Goal: Task Accomplishment & Management: Manage account settings

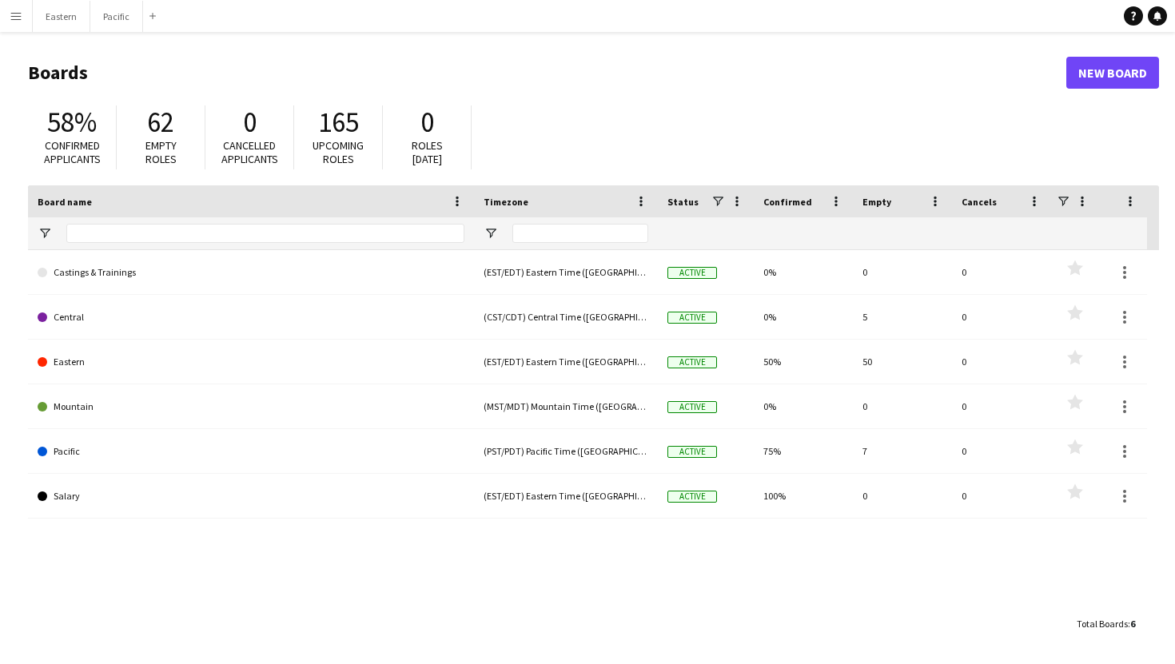
click at [17, 11] on app-icon "Menu" at bounding box center [16, 16] width 13 height 13
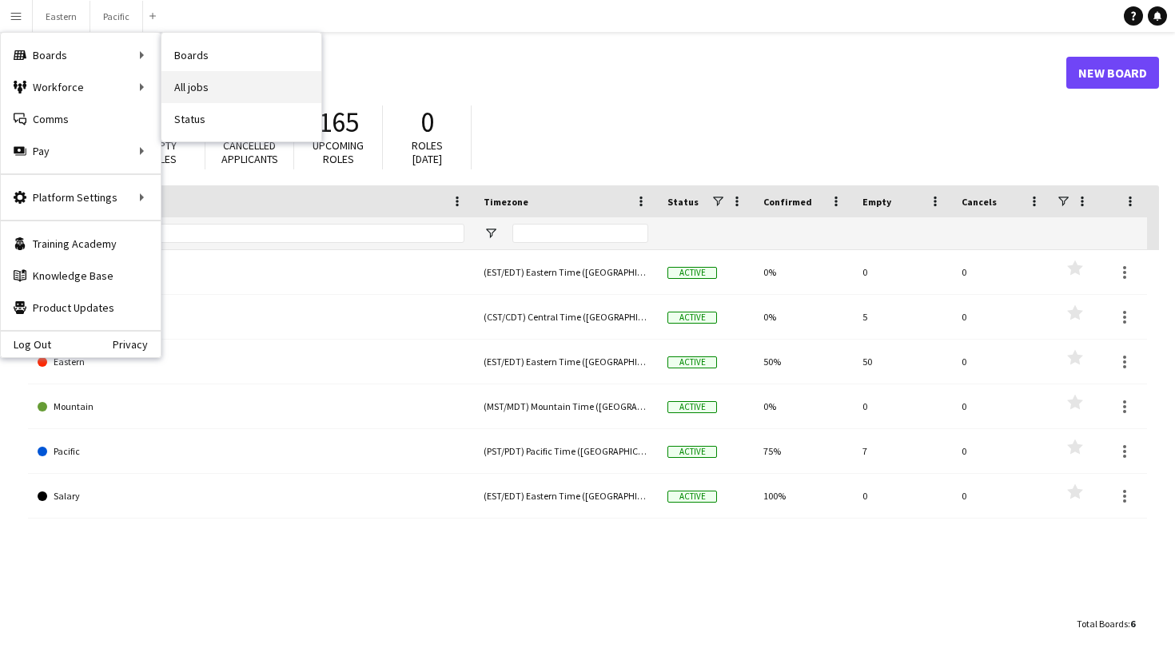
click at [212, 81] on link "All jobs" at bounding box center [241, 87] width 160 height 32
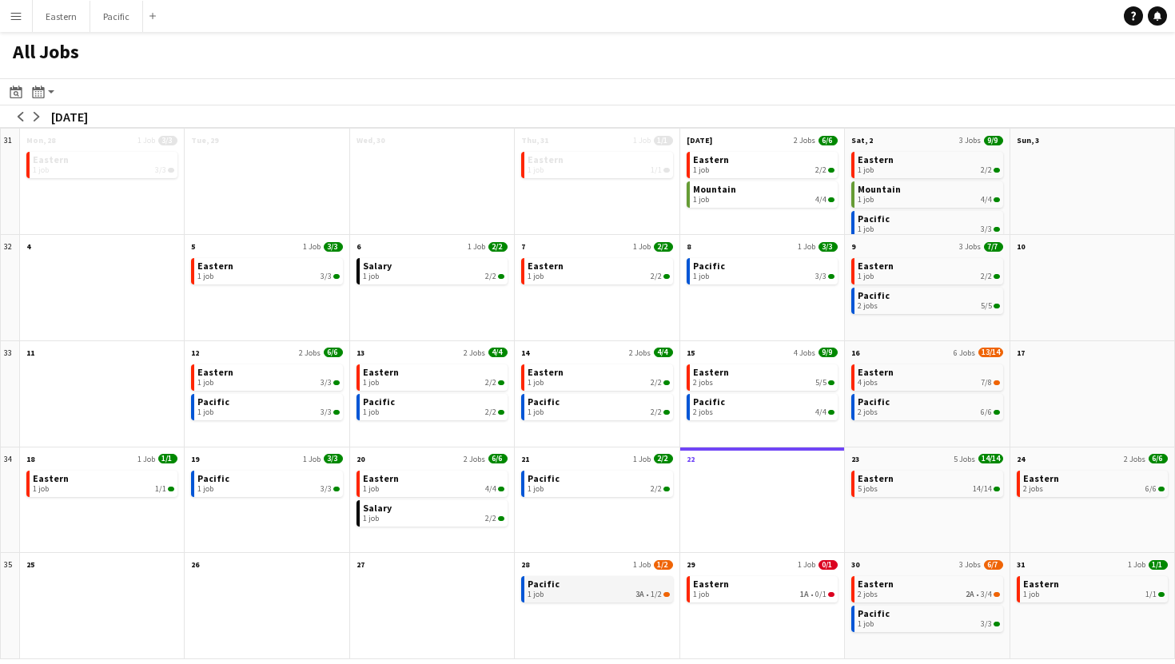
click at [655, 591] on span "1/2" at bounding box center [656, 595] width 11 height 10
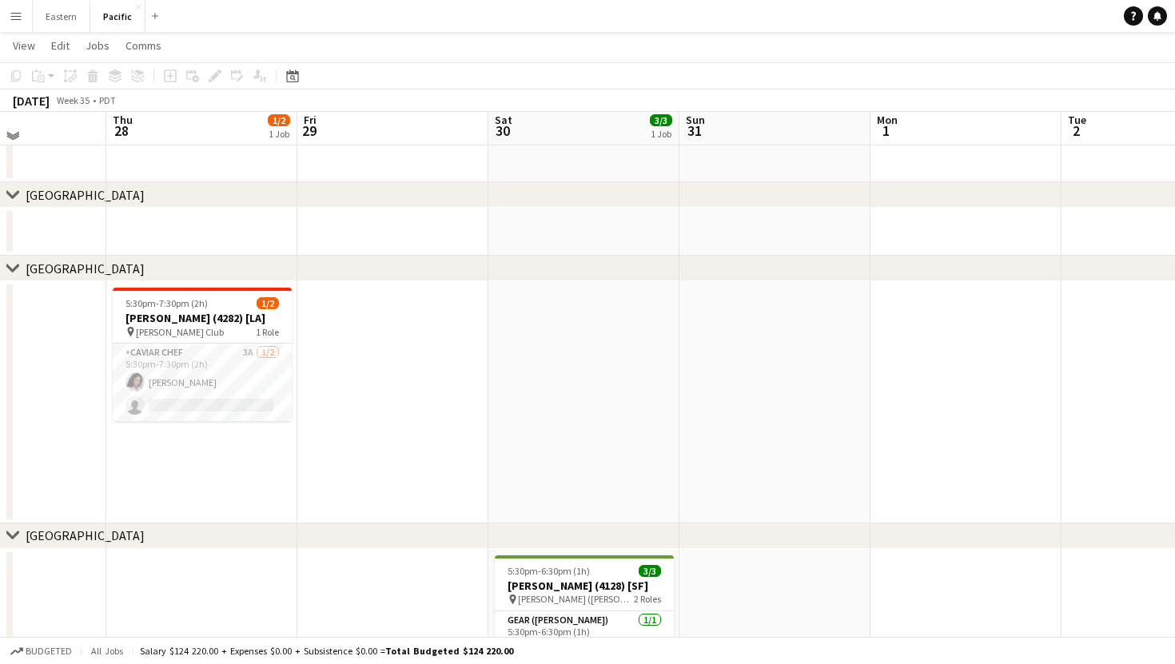
scroll to position [46, 0]
click at [270, 359] on app-card-role "Caviar Chef 3A 1/2 5:30pm-7:30pm (2h) Natalie Reynafarje single-neutral-actions" at bounding box center [202, 381] width 179 height 78
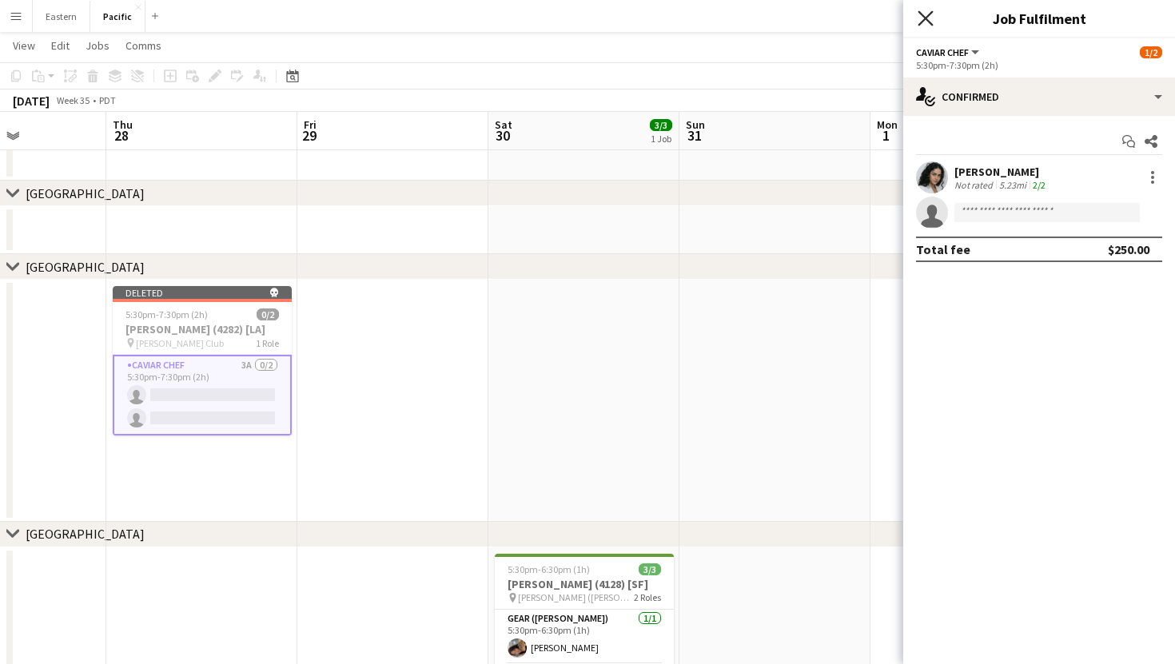
click at [931, 22] on icon "Close pop-in" at bounding box center [925, 17] width 15 height 15
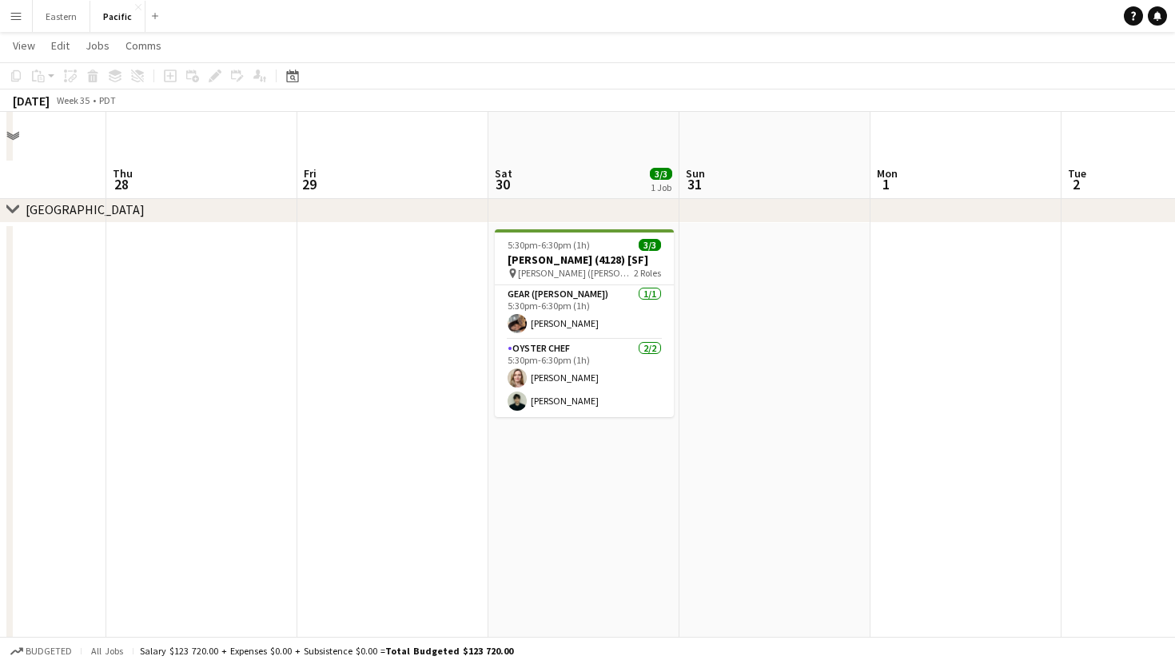
scroll to position [0, 0]
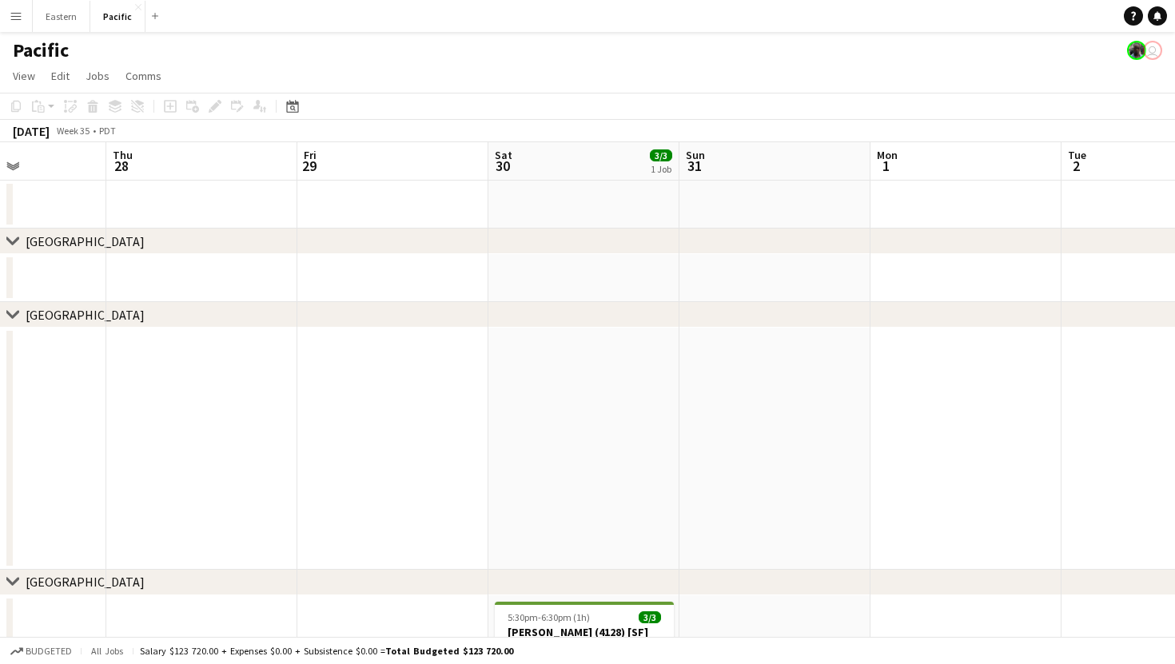
click at [18, 21] on app-icon "Menu" at bounding box center [16, 16] width 13 height 13
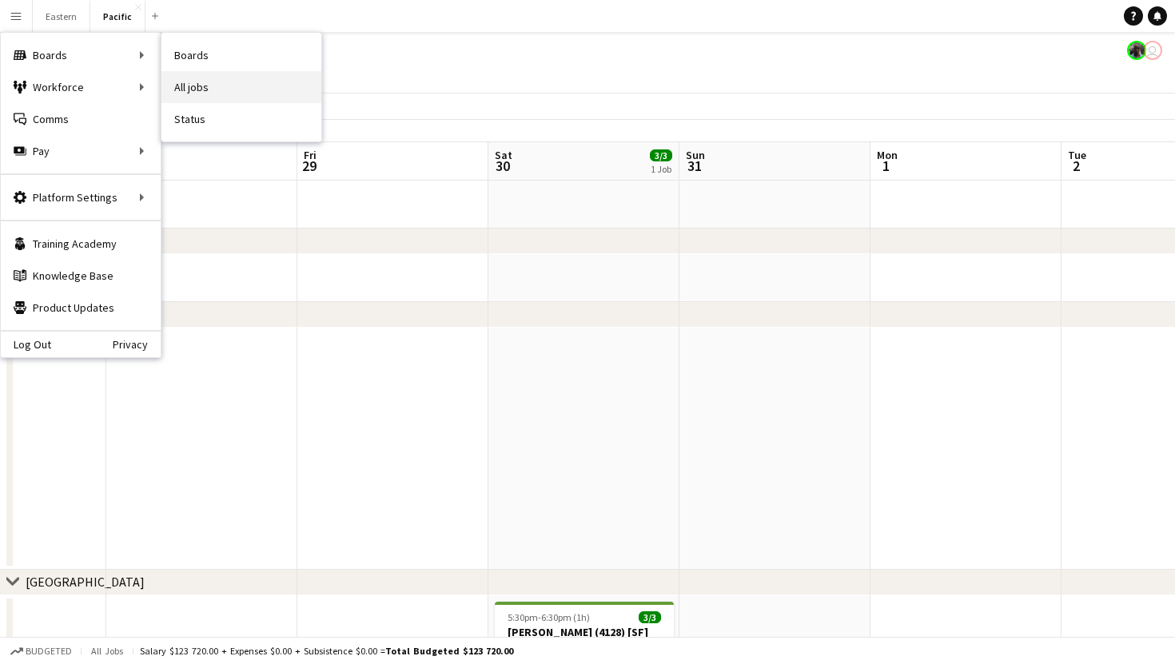
click at [200, 90] on link "All jobs" at bounding box center [241, 87] width 160 height 32
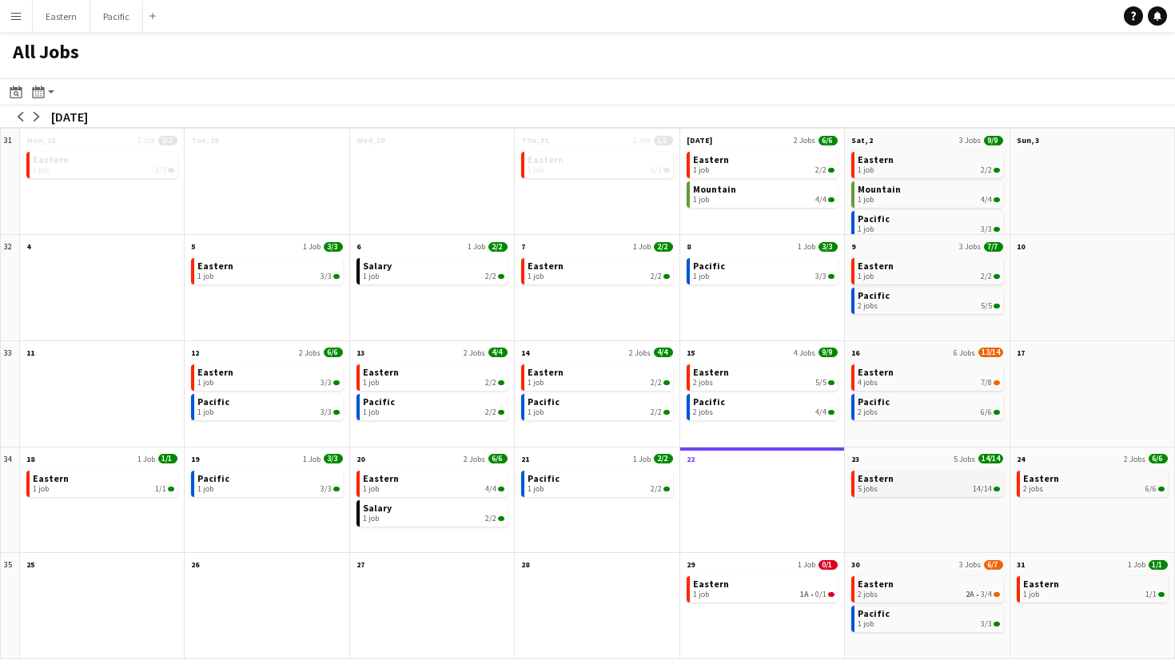
click at [888, 483] on span "Eastern" at bounding box center [876, 478] width 36 height 12
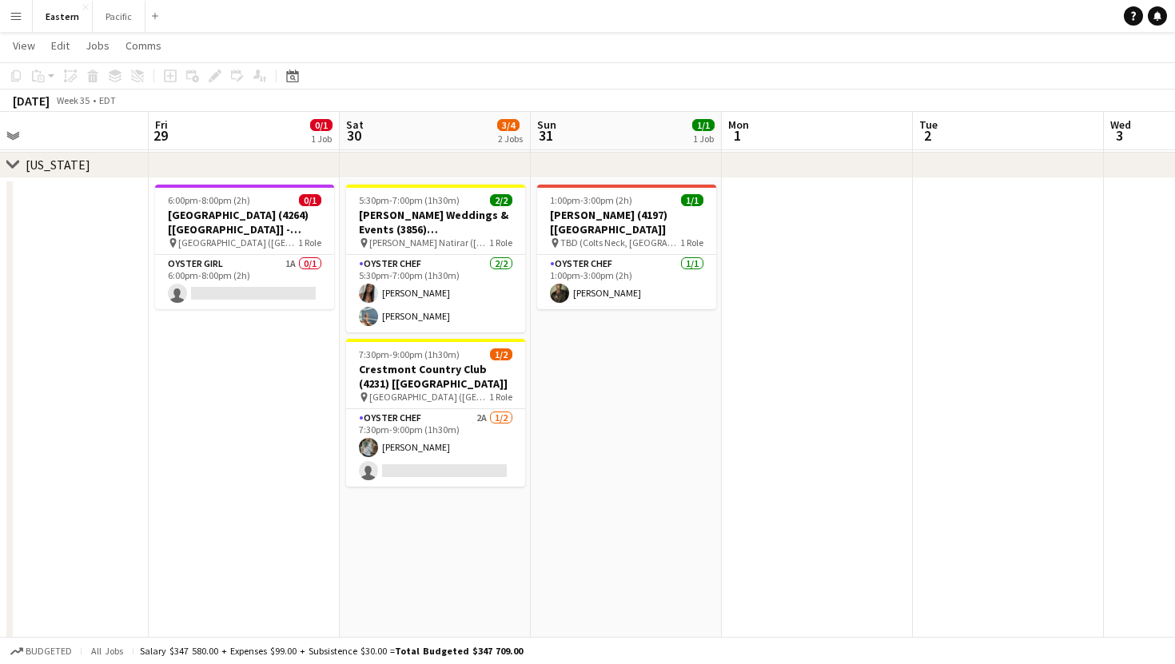
scroll to position [0, 625]
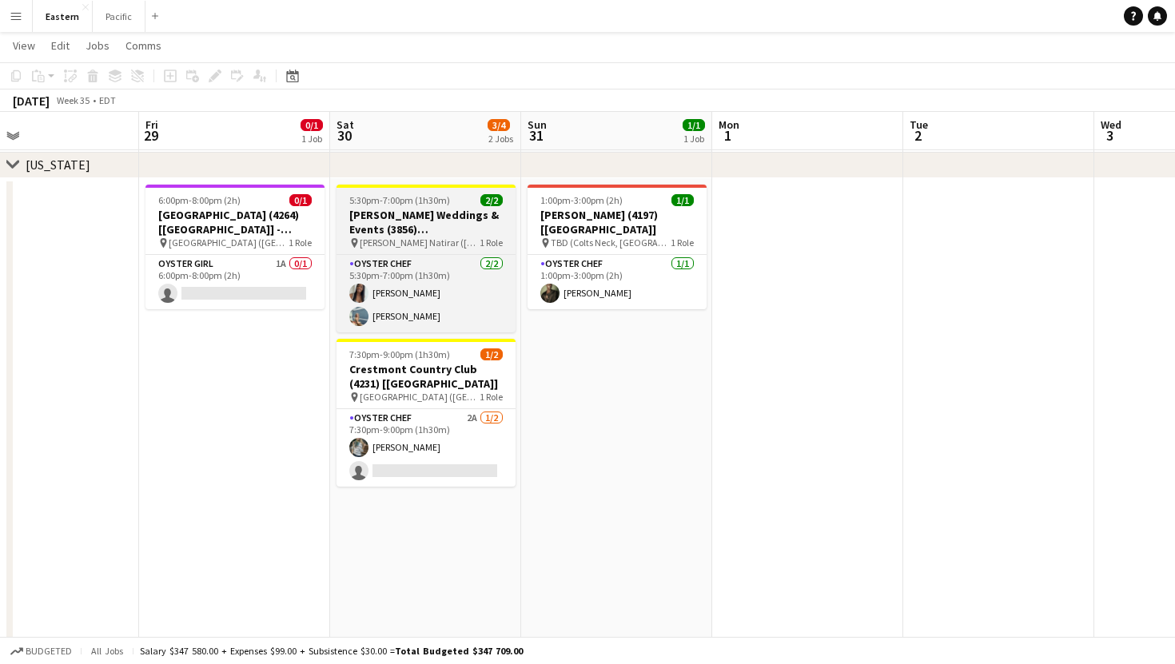
click at [483, 239] on span "1 Role" at bounding box center [491, 243] width 23 height 12
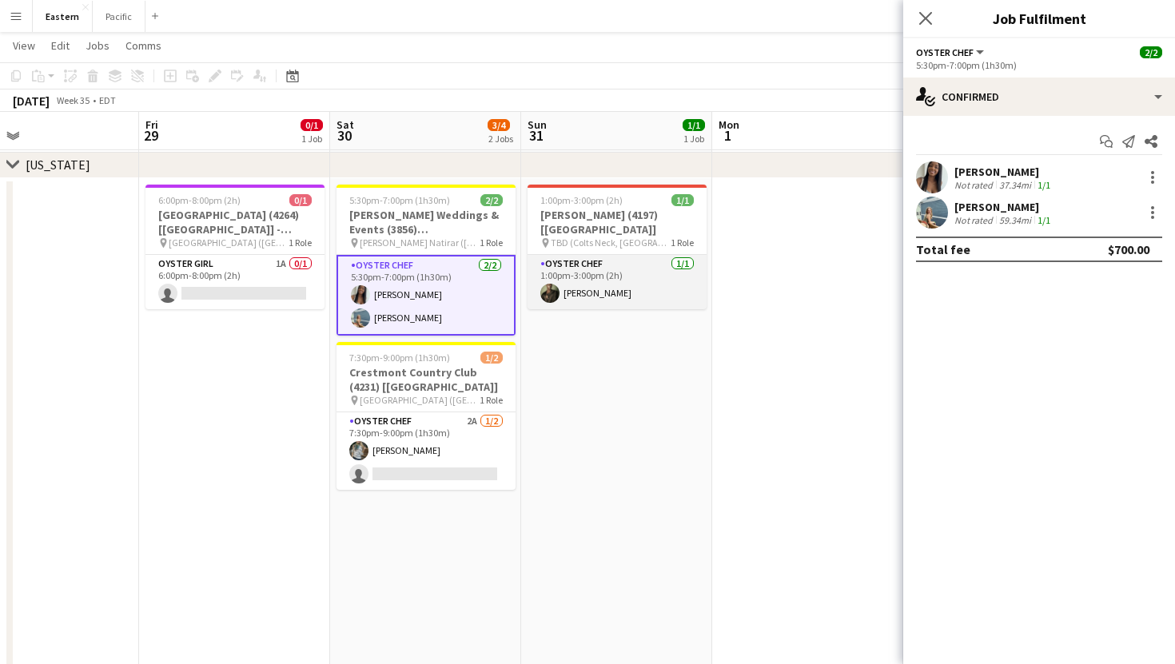
click at [636, 255] on app-card-role "Oyster Chef 1/1 1:00pm-3:00pm (2h) Jeremiah Bell" at bounding box center [617, 282] width 179 height 54
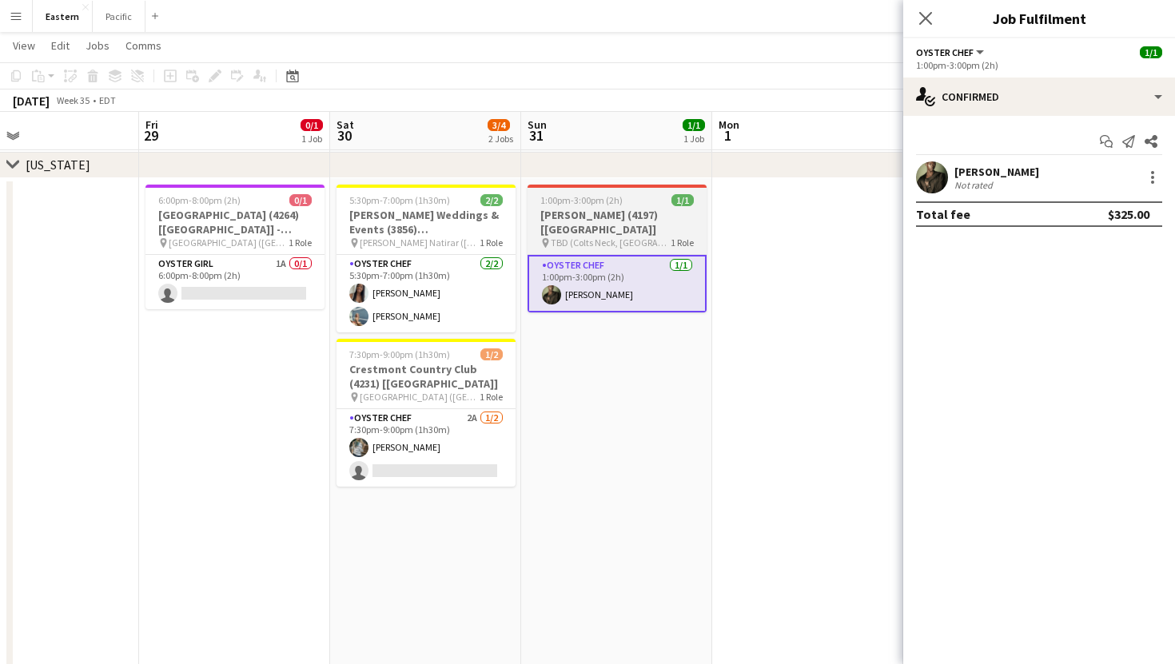
click at [657, 202] on div "1:00pm-3:00pm (2h) 1/1" at bounding box center [617, 200] width 179 height 12
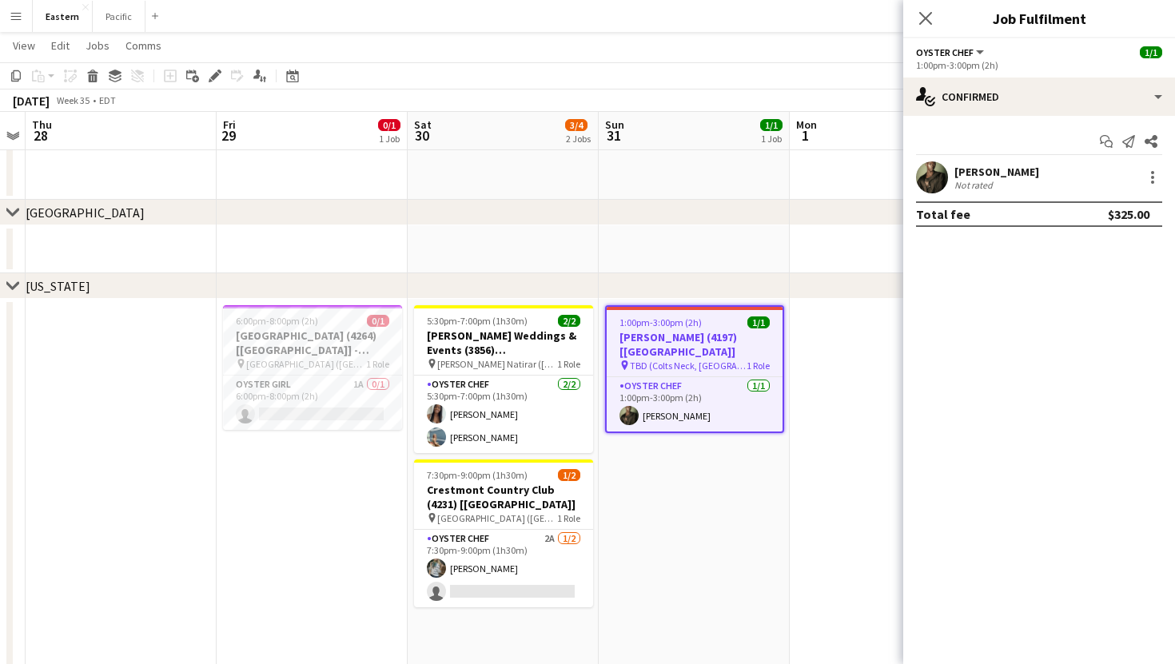
scroll to position [0, 475]
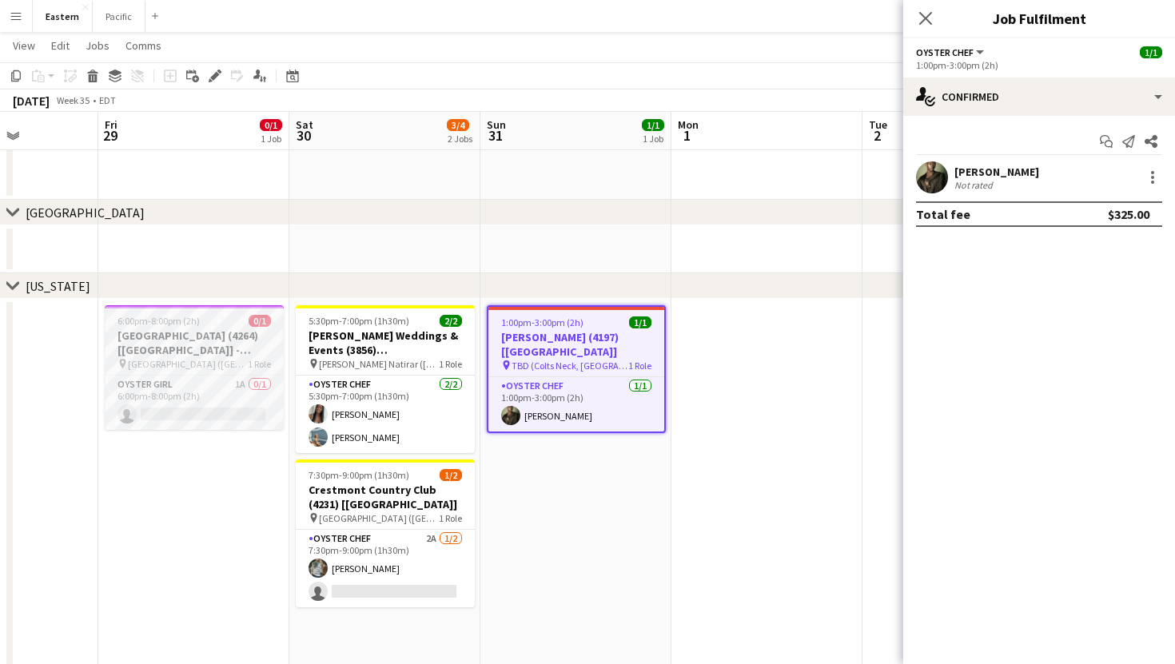
click at [213, 368] on span "Mount Kisco Country Club (Mt Kisco, NY)" at bounding box center [188, 364] width 120 height 12
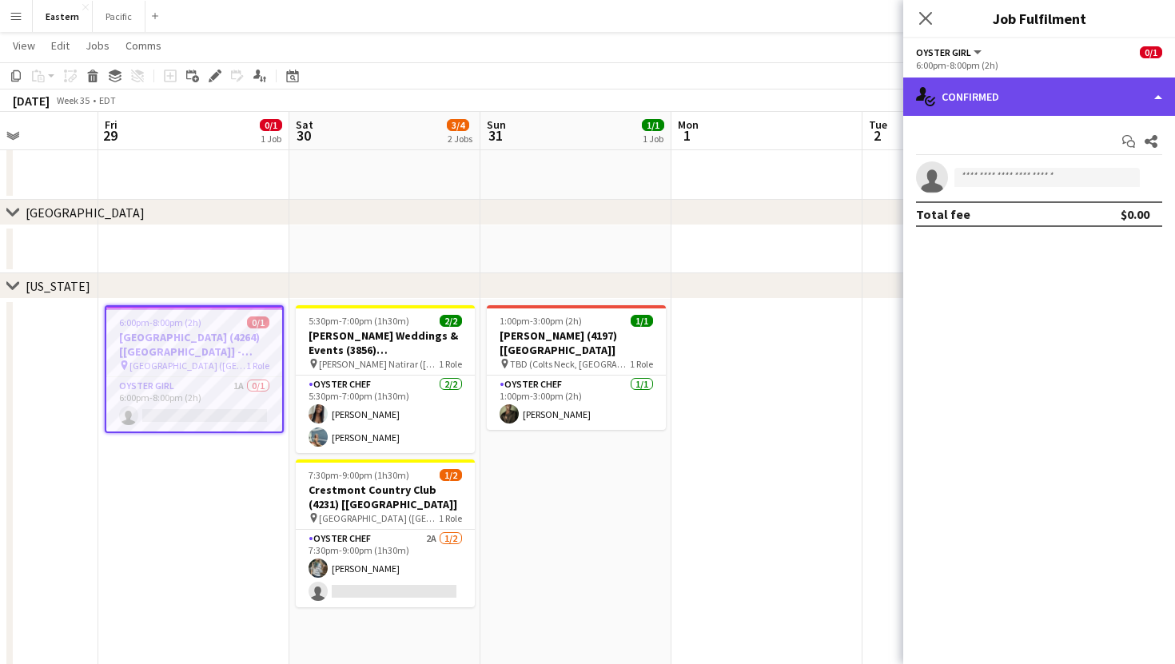
click at [1016, 98] on div "single-neutral-actions-check-2 Confirmed" at bounding box center [1039, 97] width 272 height 38
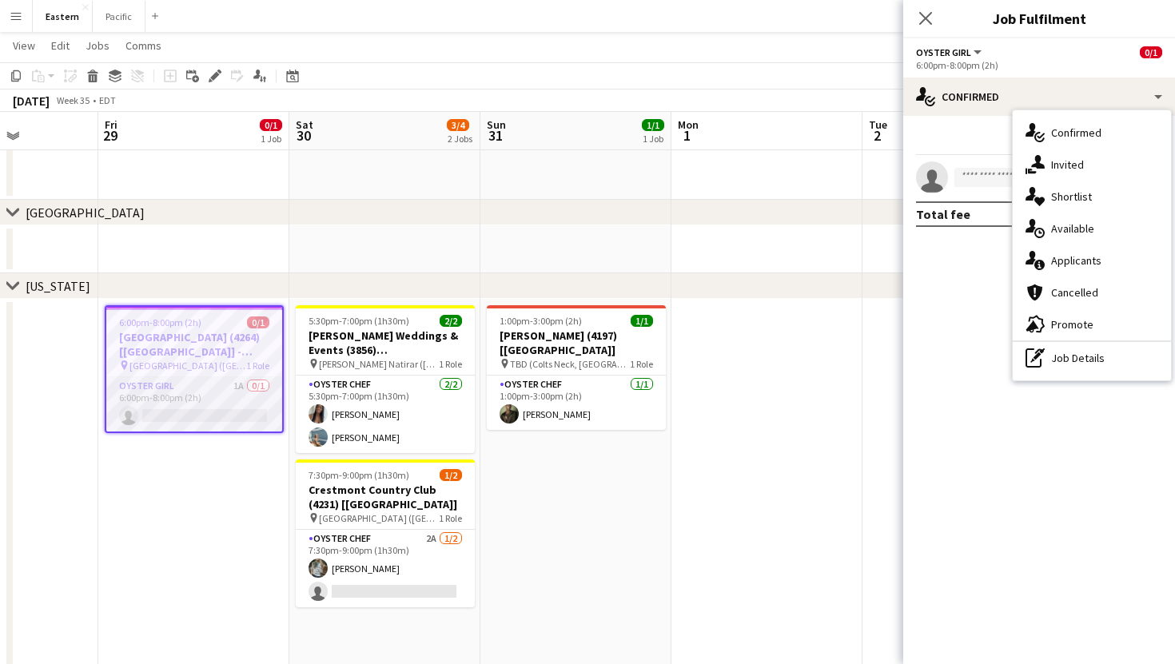
click at [171, 416] on app-card-role "Oyster Girl 1A 0/1 6:00pm-8:00pm (2h) single-neutral-actions" at bounding box center [194, 404] width 176 height 54
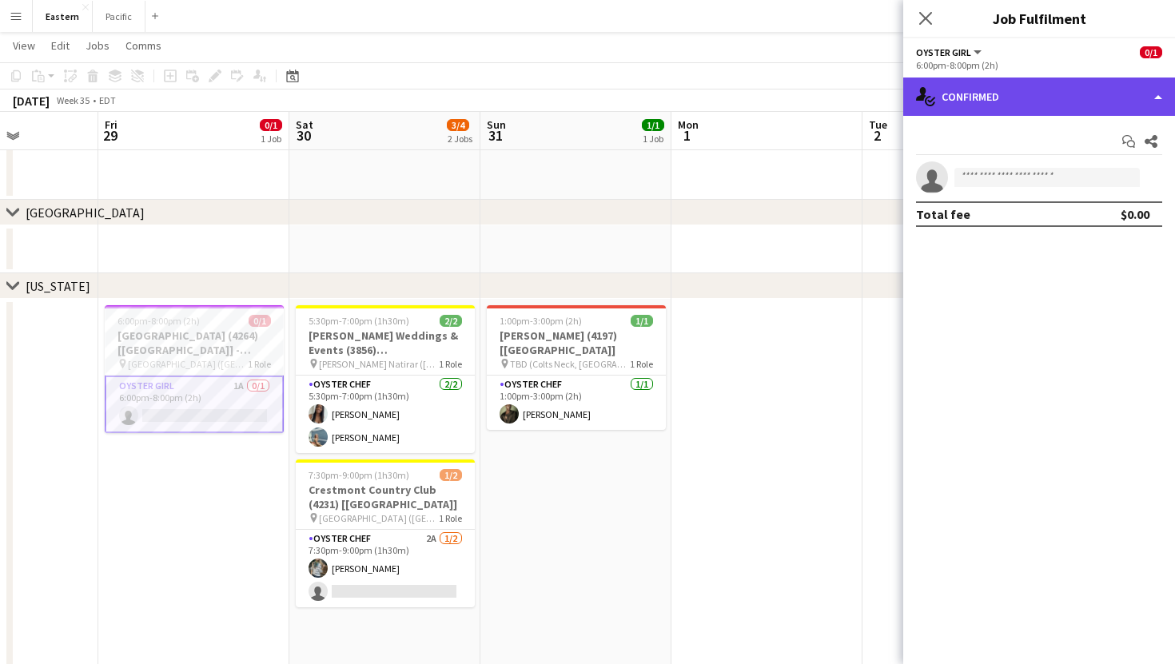
click at [1060, 89] on div "single-neutral-actions-check-2 Confirmed" at bounding box center [1039, 97] width 272 height 38
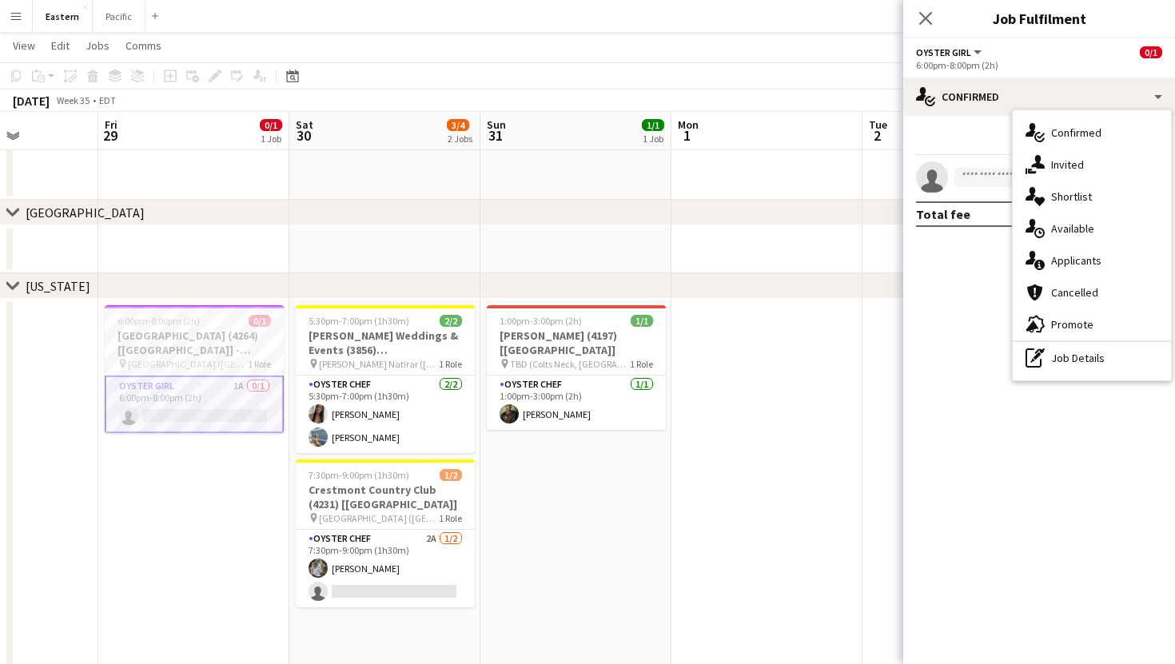
click at [960, 343] on mat-expansion-panel "check Confirmed Start chat Share single-neutral-actions Total fee $0.00" at bounding box center [1039, 390] width 272 height 548
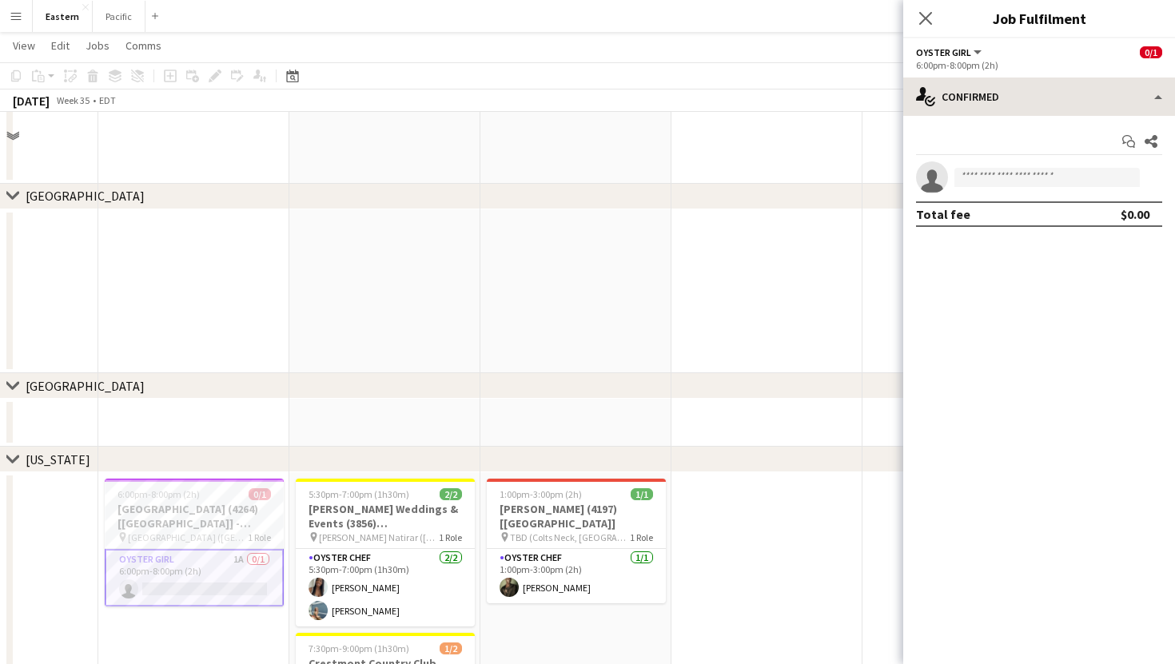
scroll to position [241, 0]
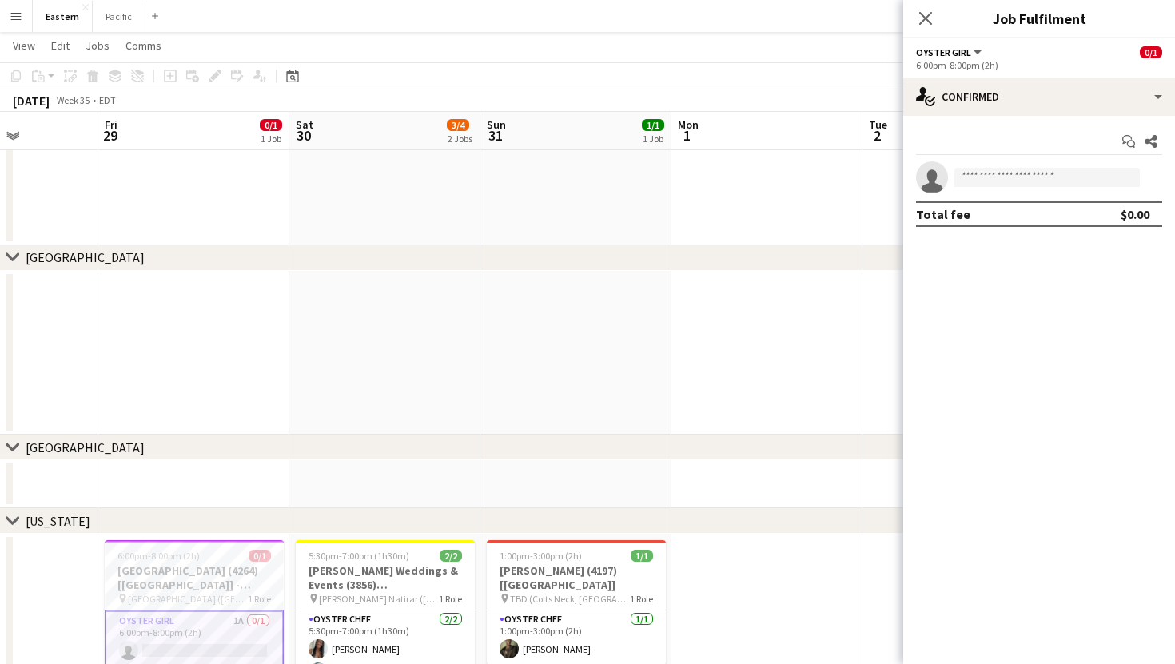
click at [1064, 76] on app-options-switcher "Oyster Girl All roles Oyster Girl 0/1 6:00pm-8:00pm (2h)" at bounding box center [1039, 57] width 272 height 39
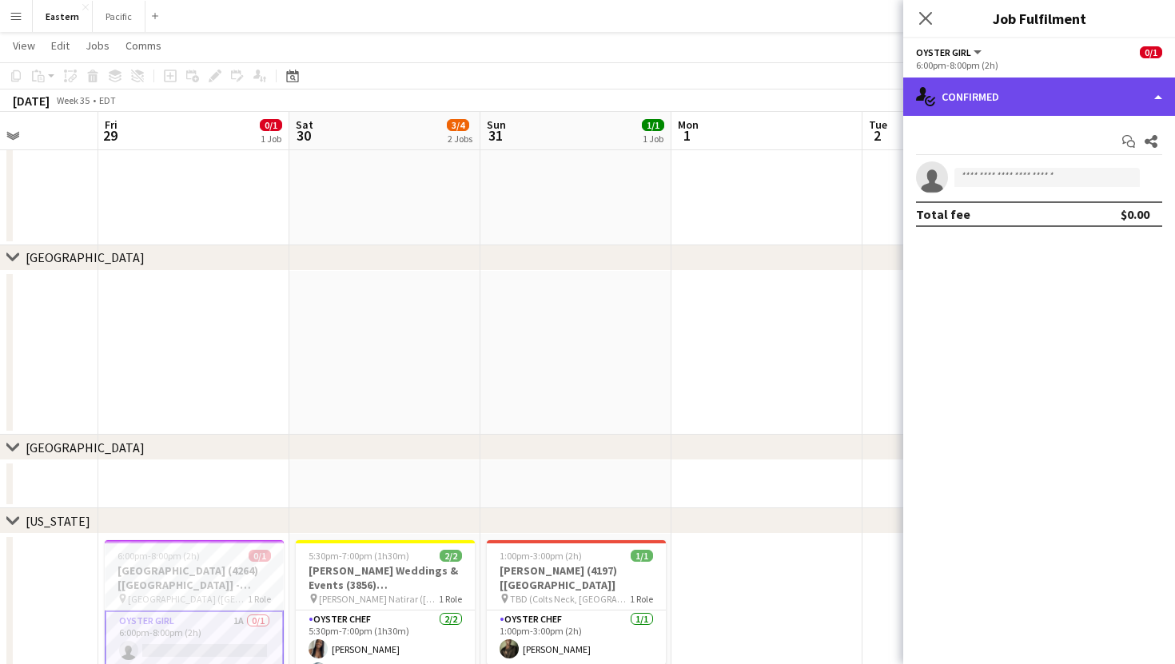
click at [1064, 83] on div "single-neutral-actions-check-2 Confirmed" at bounding box center [1039, 97] width 272 height 38
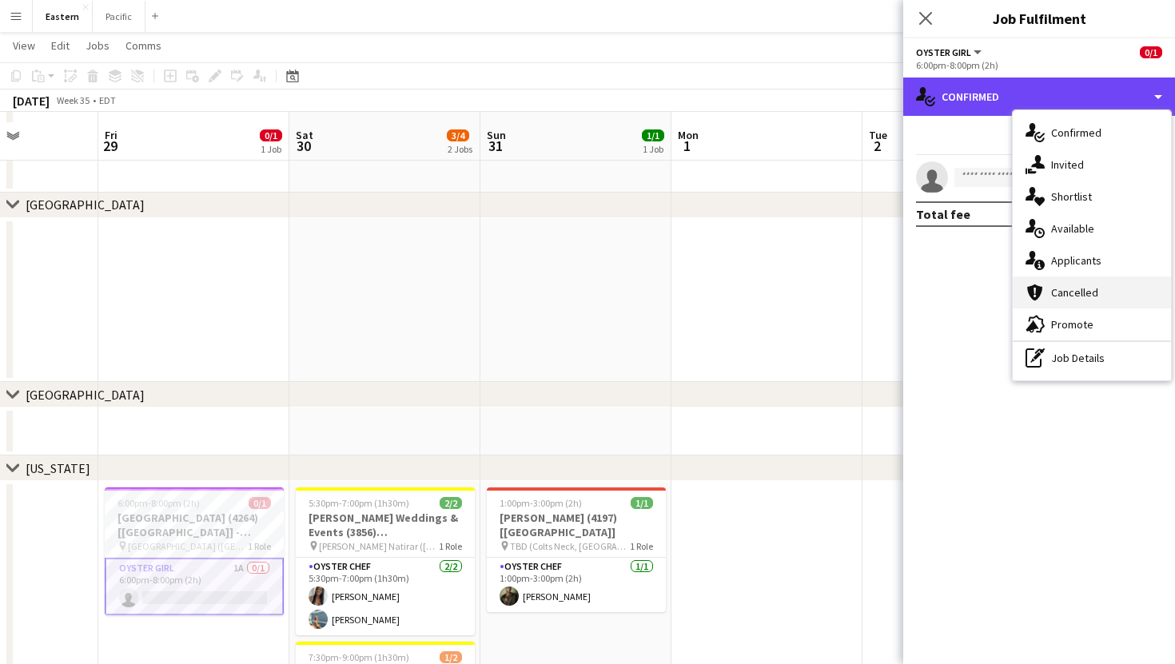
scroll to position [305, 0]
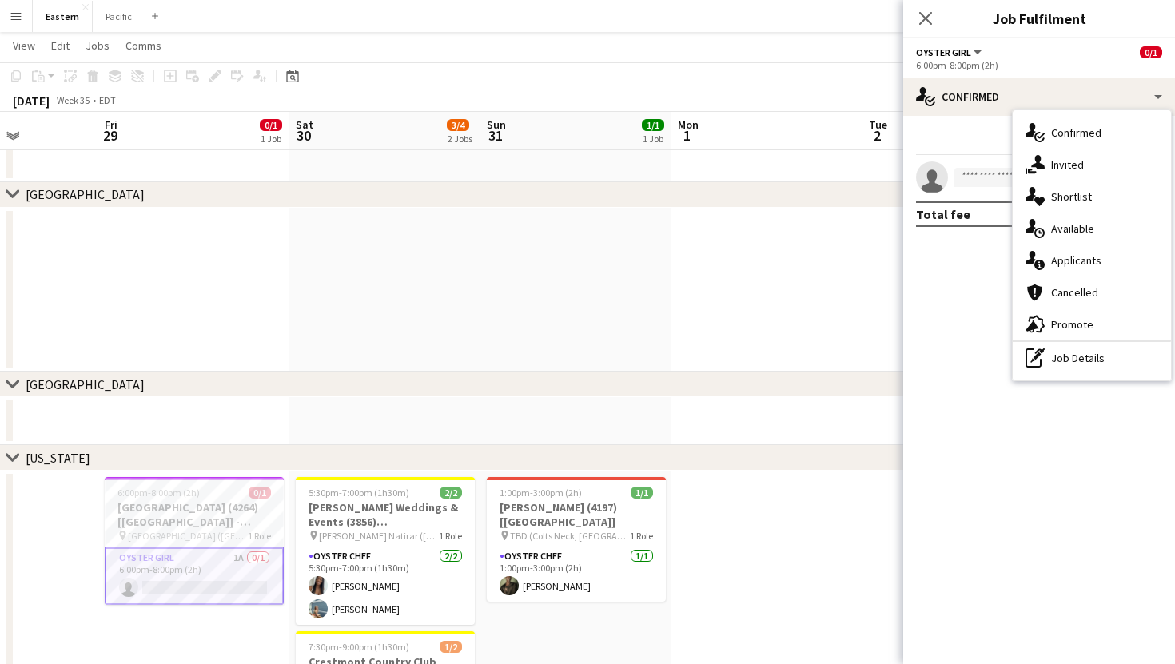
click at [1036, 498] on mat-expansion-panel "check Confirmed Start chat Share single-neutral-actions Total fee $0.00" at bounding box center [1039, 390] width 272 height 548
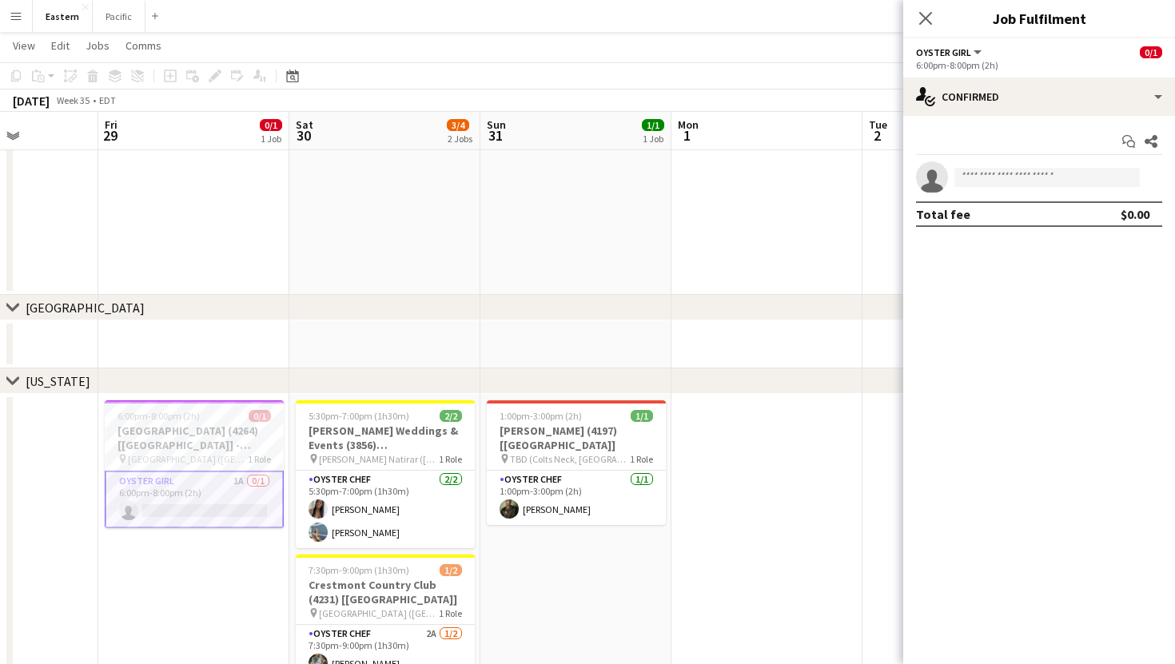
scroll to position [383, 0]
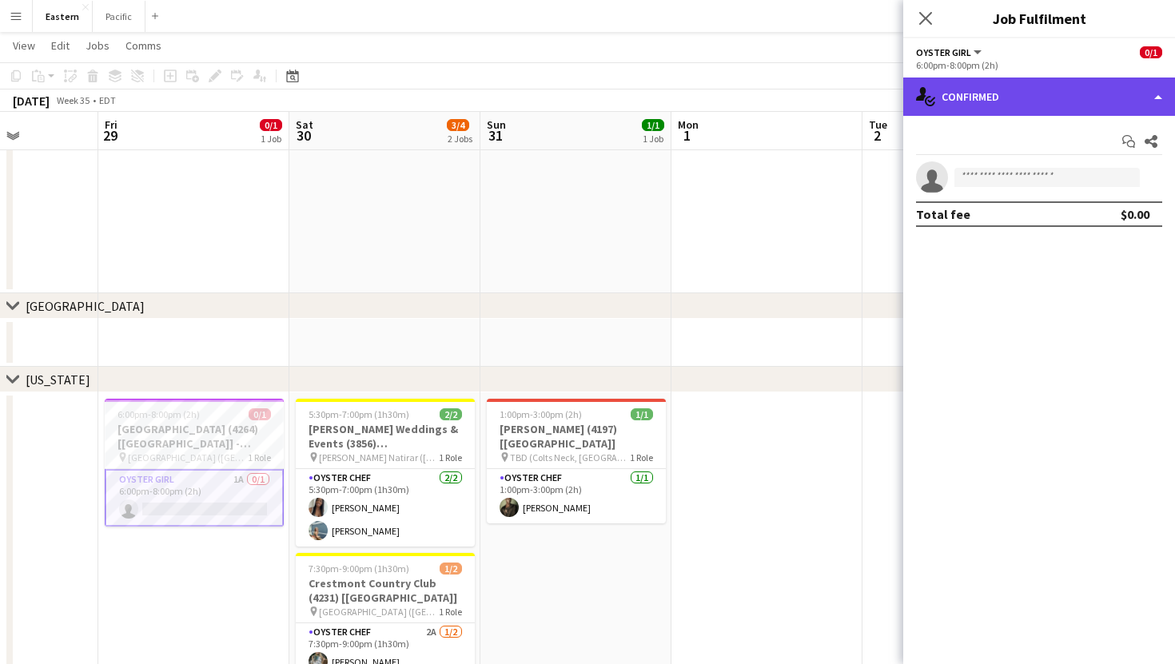
click at [1102, 98] on div "single-neutral-actions-check-2 Confirmed" at bounding box center [1039, 97] width 272 height 38
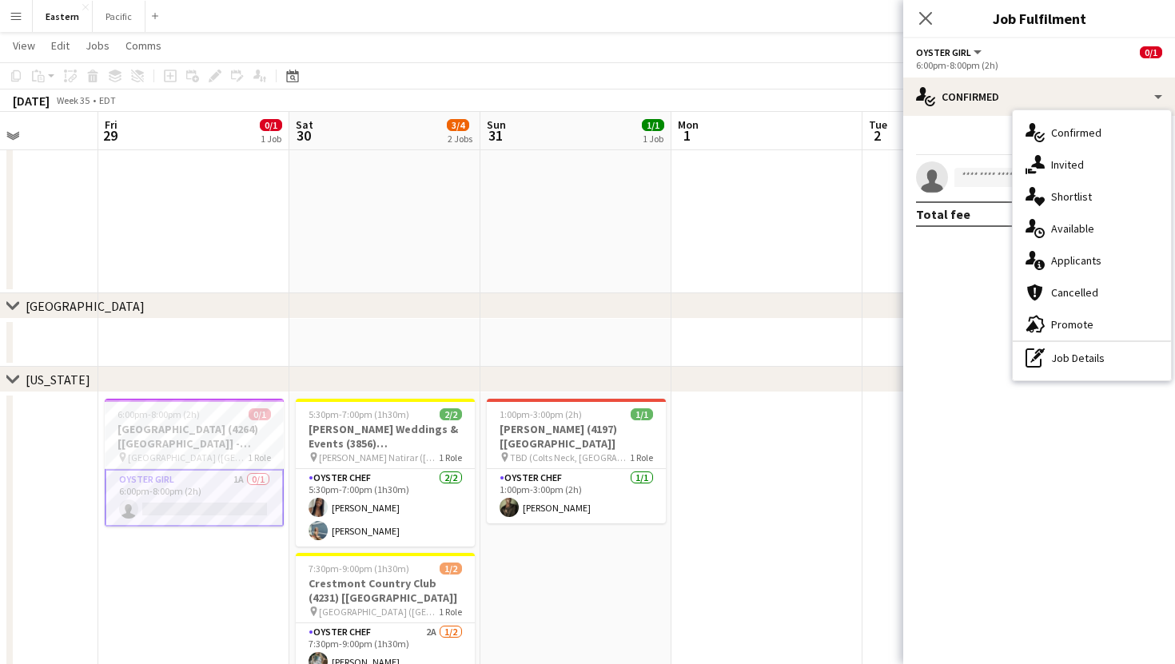
click at [949, 267] on mat-expansion-panel "check Confirmed Start chat Share single-neutral-actions Total fee $0.00" at bounding box center [1039, 390] width 272 height 548
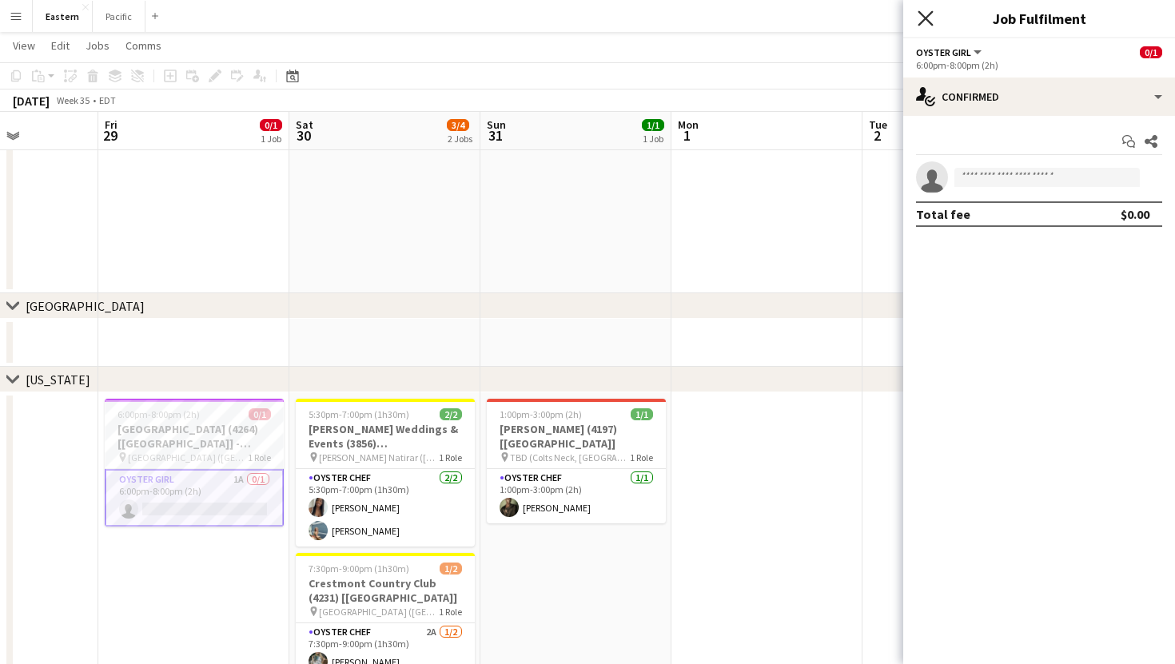
click at [929, 23] on icon "Close pop-in" at bounding box center [925, 17] width 15 height 15
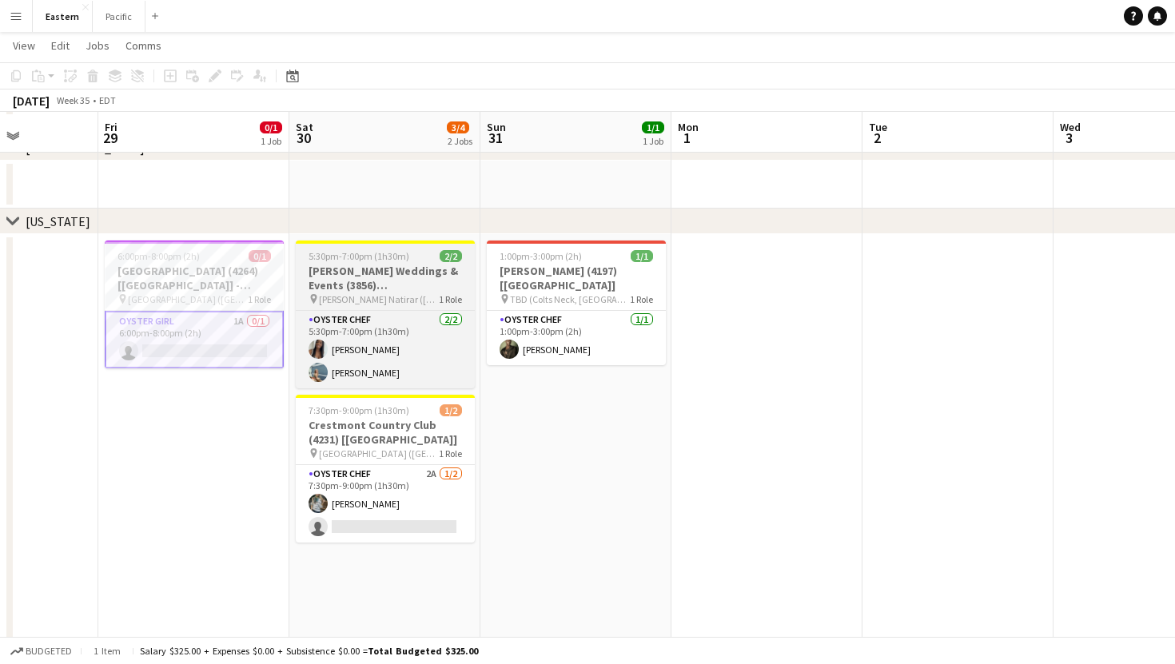
scroll to position [543, 0]
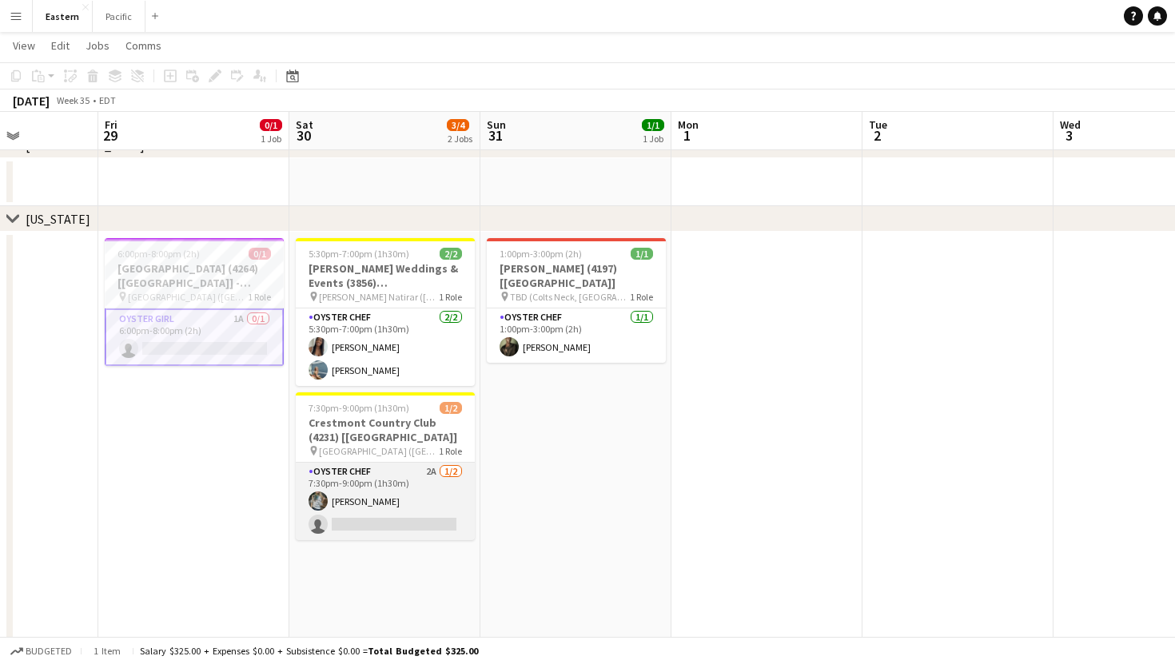
click at [421, 466] on app-card-role "Oyster Chef 2A 1/2 7:30pm-9:00pm (1h30m) Brooke Anderson single-neutral-actions" at bounding box center [385, 502] width 179 height 78
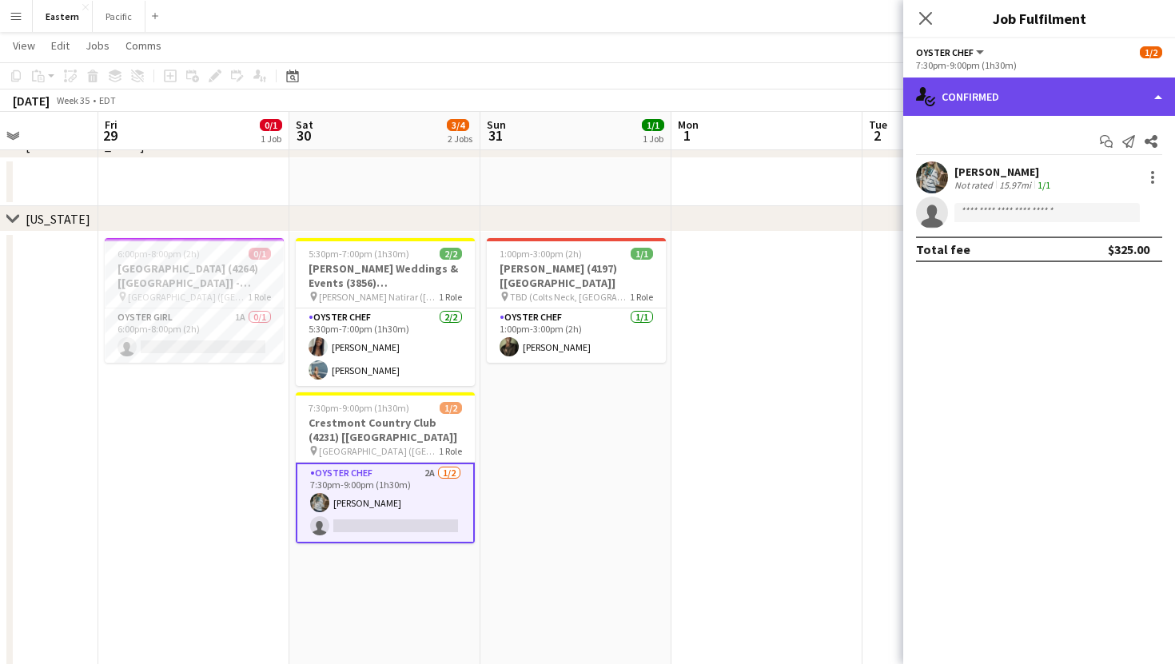
click at [1049, 95] on div "single-neutral-actions-check-2 Confirmed" at bounding box center [1039, 97] width 272 height 38
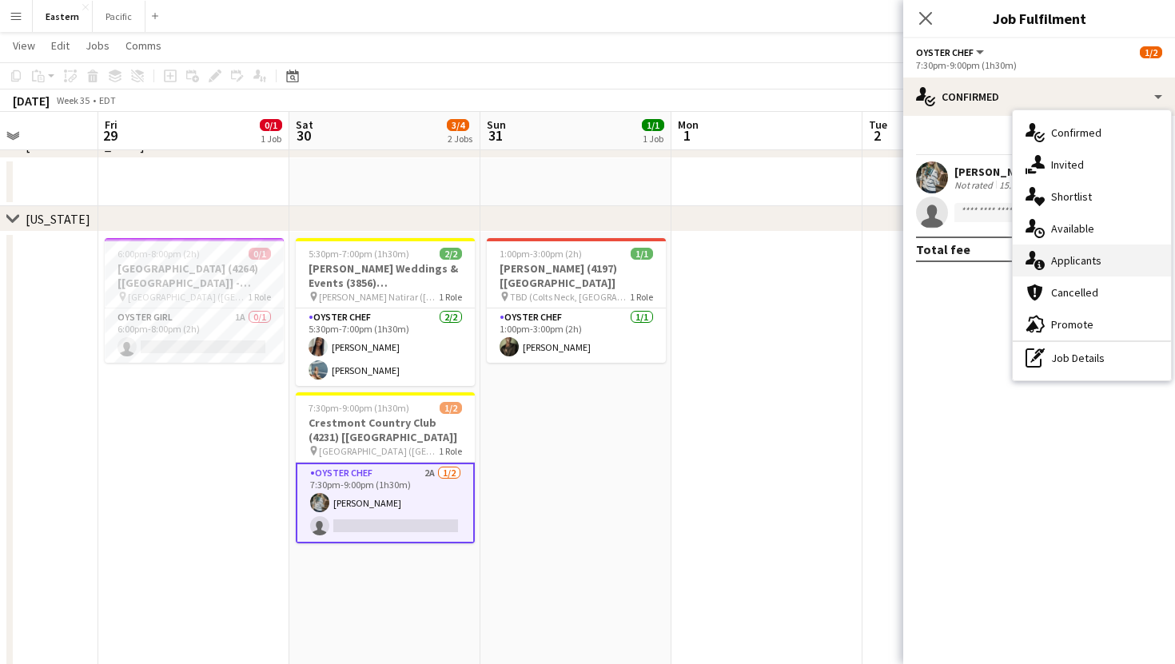
click at [1049, 263] on div "single-neutral-actions-information Applicants" at bounding box center [1092, 261] width 158 height 32
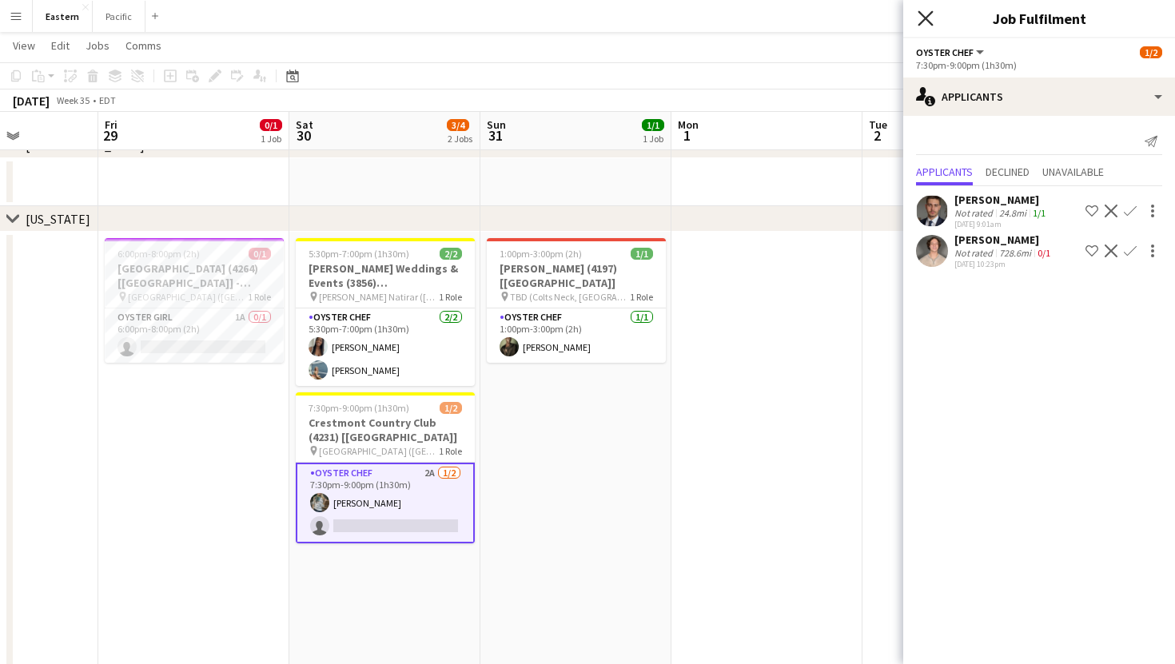
click at [926, 14] on icon "Close pop-in" at bounding box center [925, 17] width 15 height 15
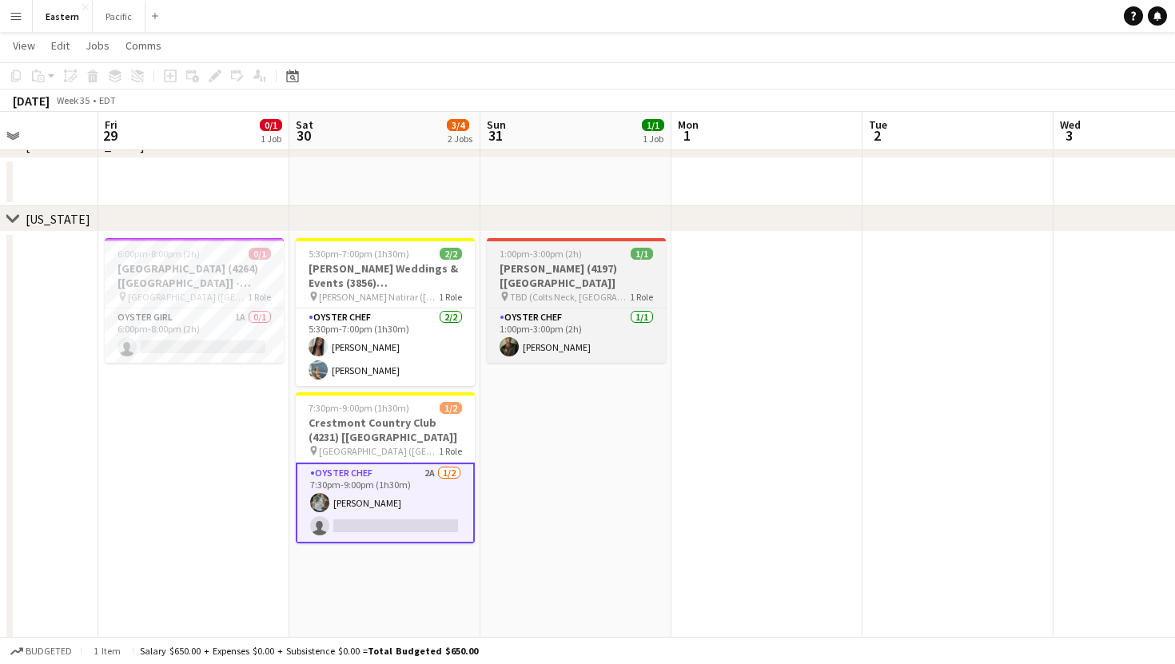
click at [608, 265] on h3 "Mish Dubinskiy (4197) [NYC]" at bounding box center [576, 275] width 179 height 29
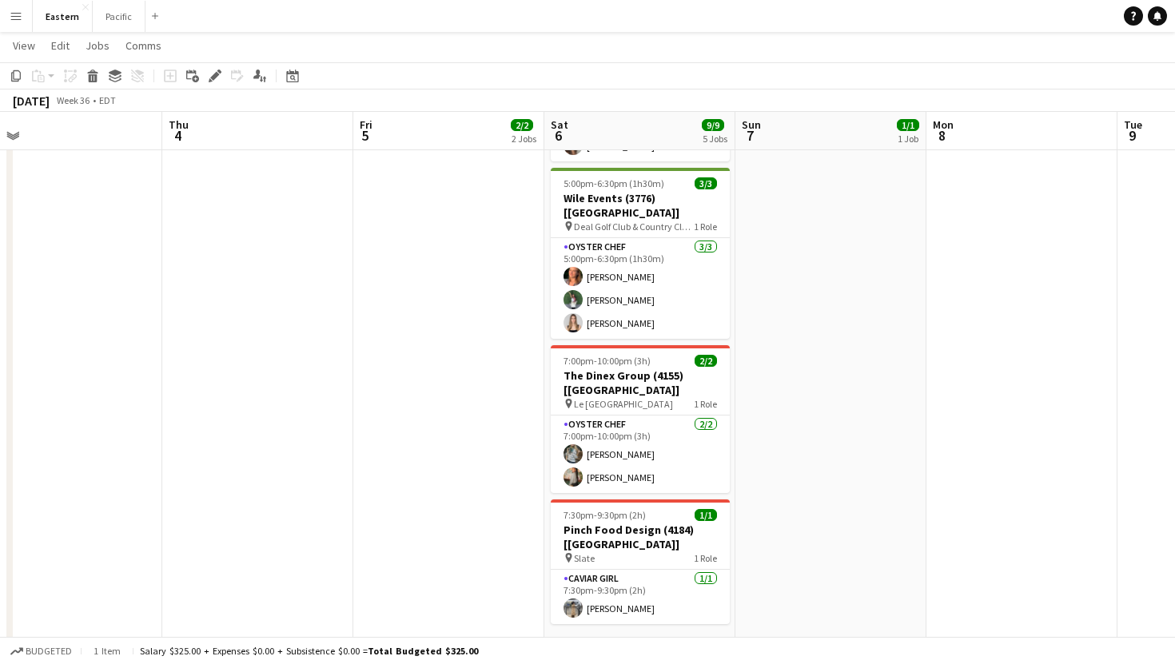
scroll to position [773, 0]
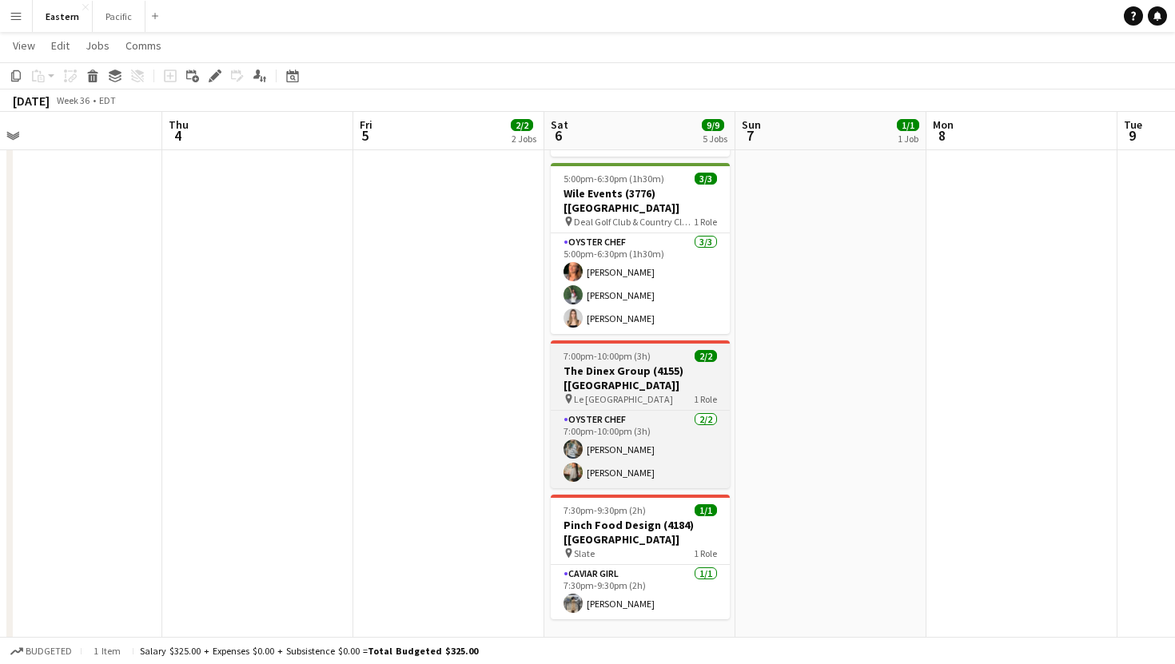
click at [688, 364] on h3 "The Dinex Group (4155) [NYC]" at bounding box center [640, 378] width 179 height 29
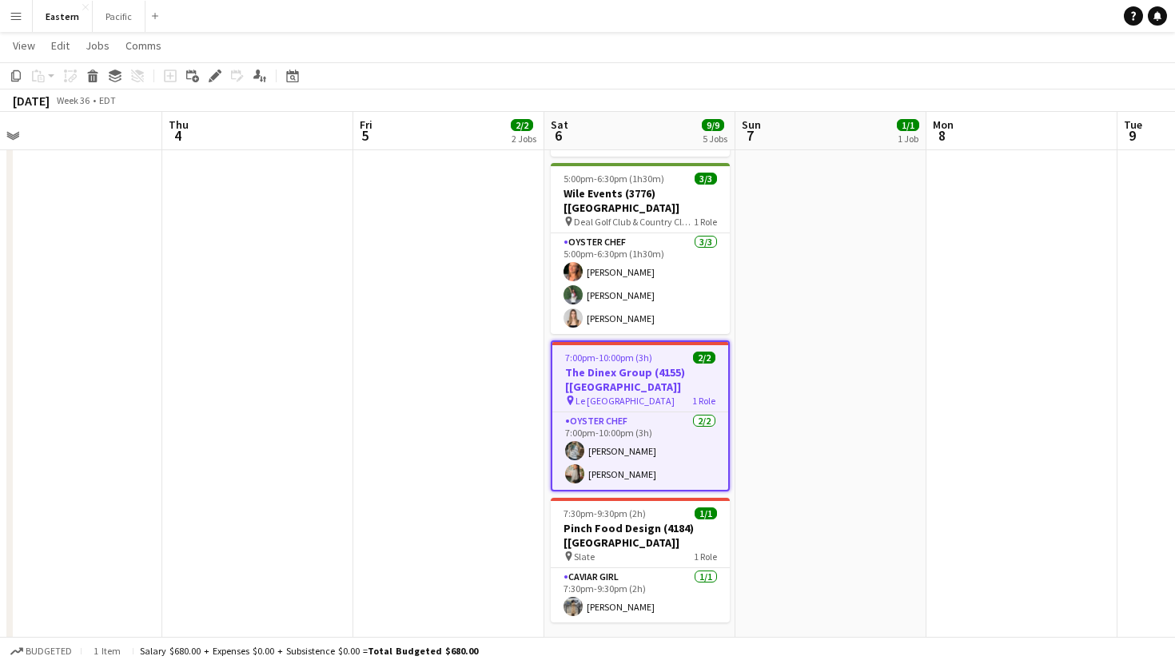
click at [695, 365] on h3 "The Dinex Group (4155) [NYC]" at bounding box center [640, 379] width 176 height 29
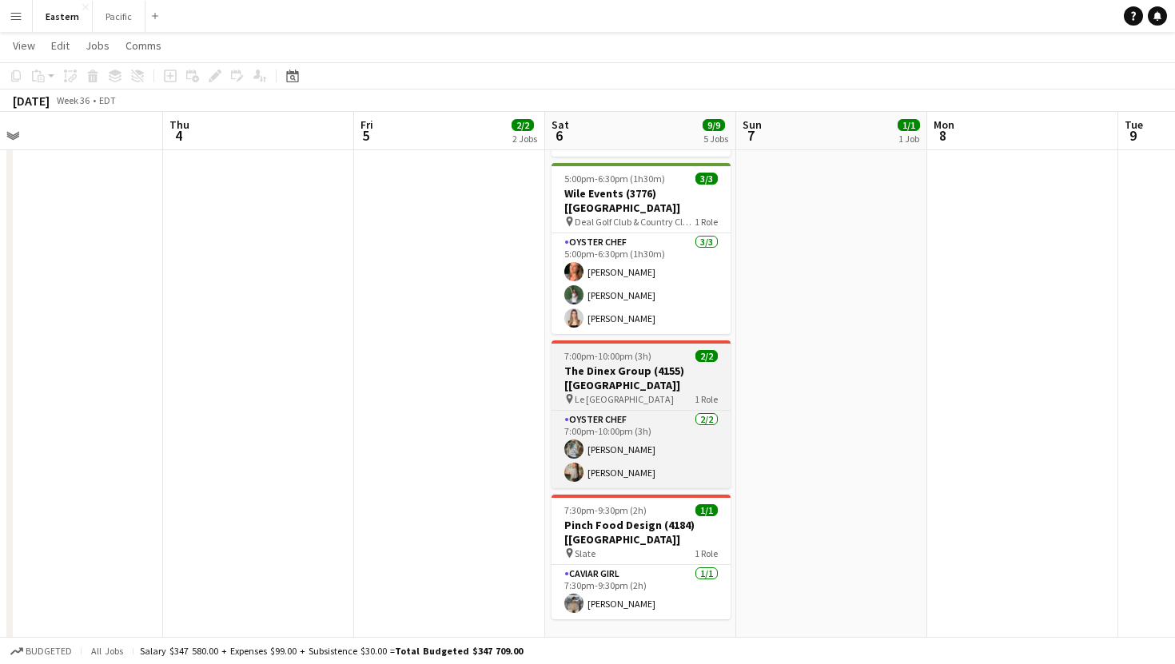
click at [704, 364] on h3 "The Dinex Group (4155) [NYC]" at bounding box center [640, 378] width 179 height 29
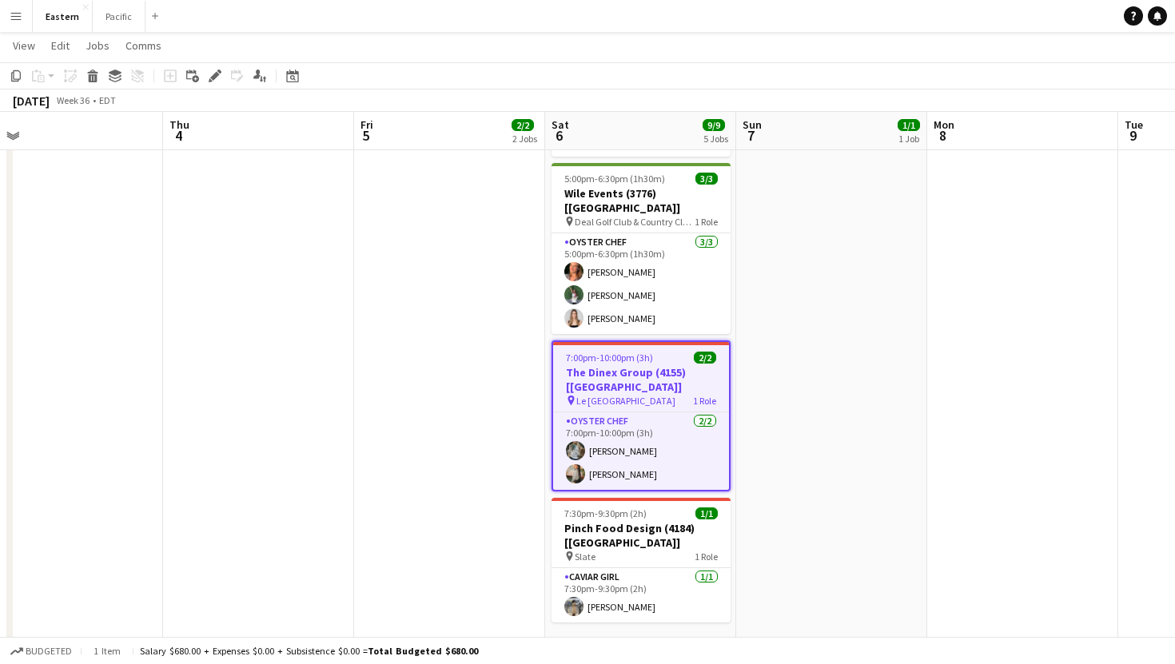
click at [702, 379] on app-job-card "7:00pm-10:00pm (3h) 2/2 The Dinex Group (4155) [NYC] pin Le Jardin sur Madison …" at bounding box center [640, 415] width 179 height 151
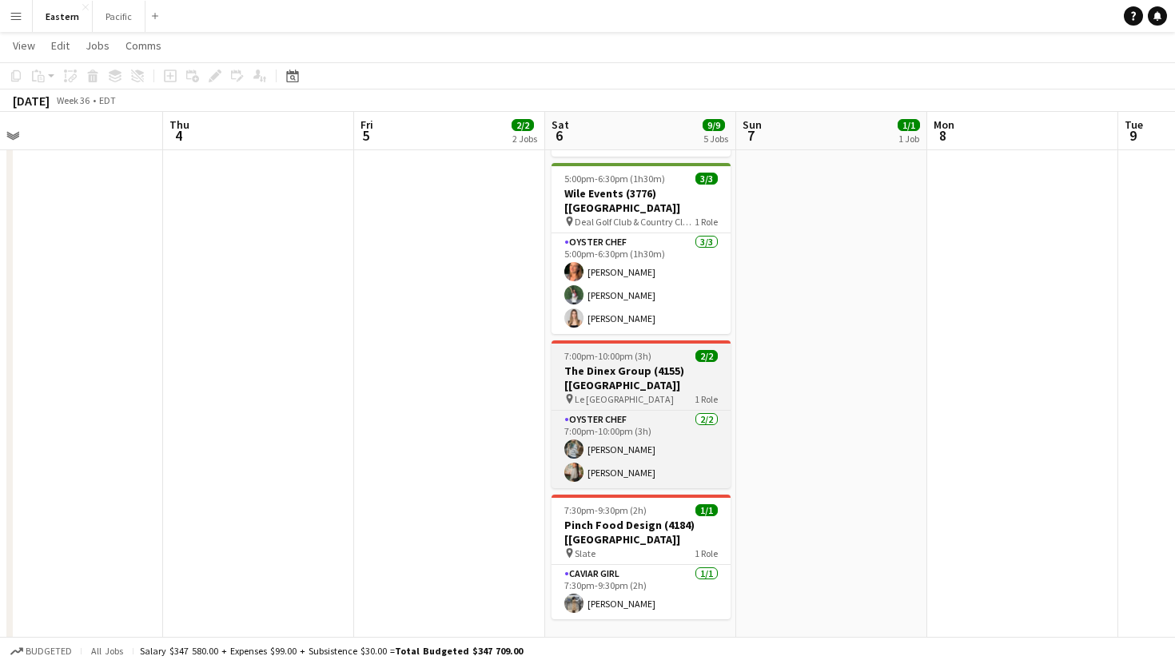
click at [703, 364] on h3 "The Dinex Group (4155) [NYC]" at bounding box center [640, 378] width 179 height 29
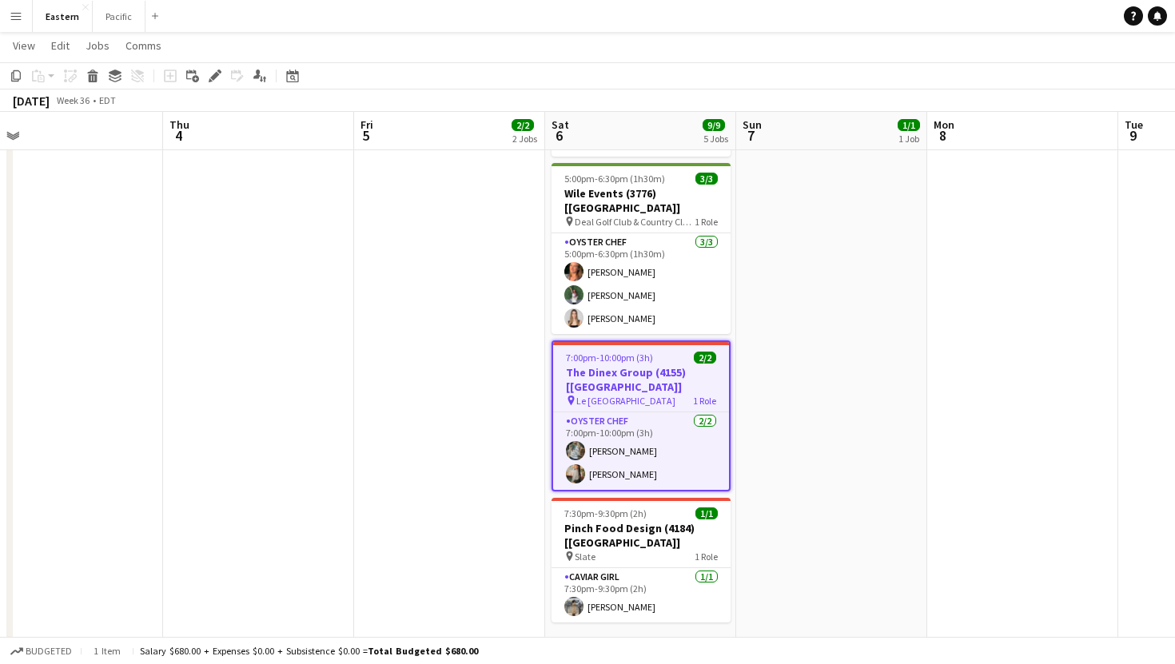
click at [703, 365] on h3 "The Dinex Group (4155) [NYC]" at bounding box center [641, 379] width 176 height 29
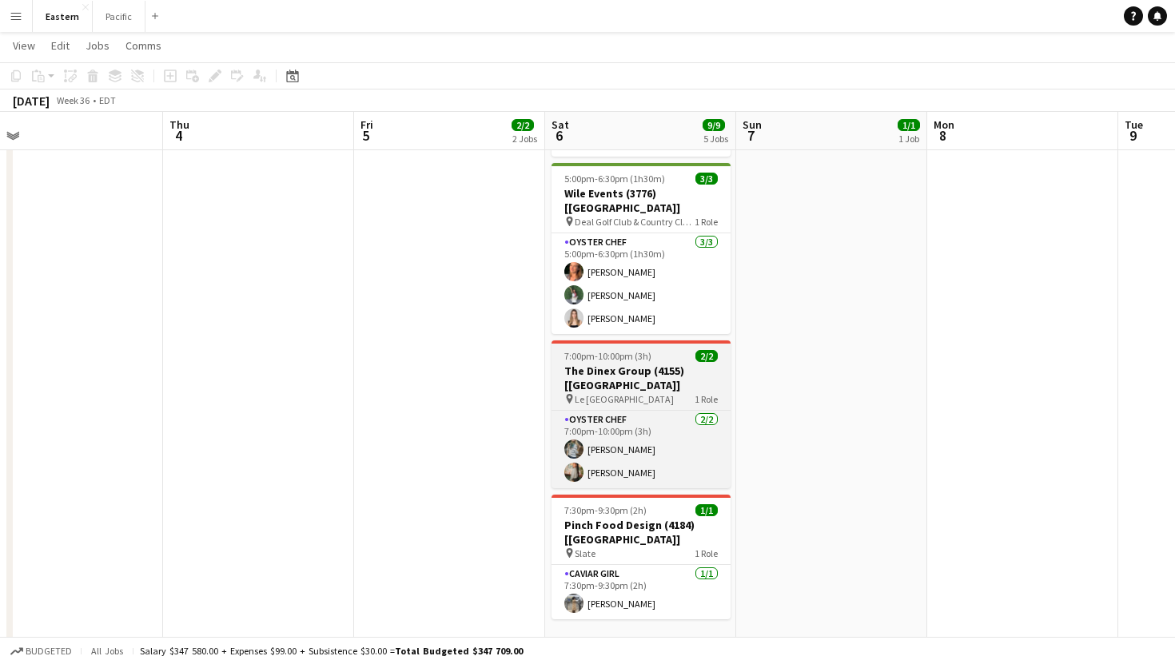
click at [703, 364] on h3 "The Dinex Group (4155) [NYC]" at bounding box center [640, 378] width 179 height 29
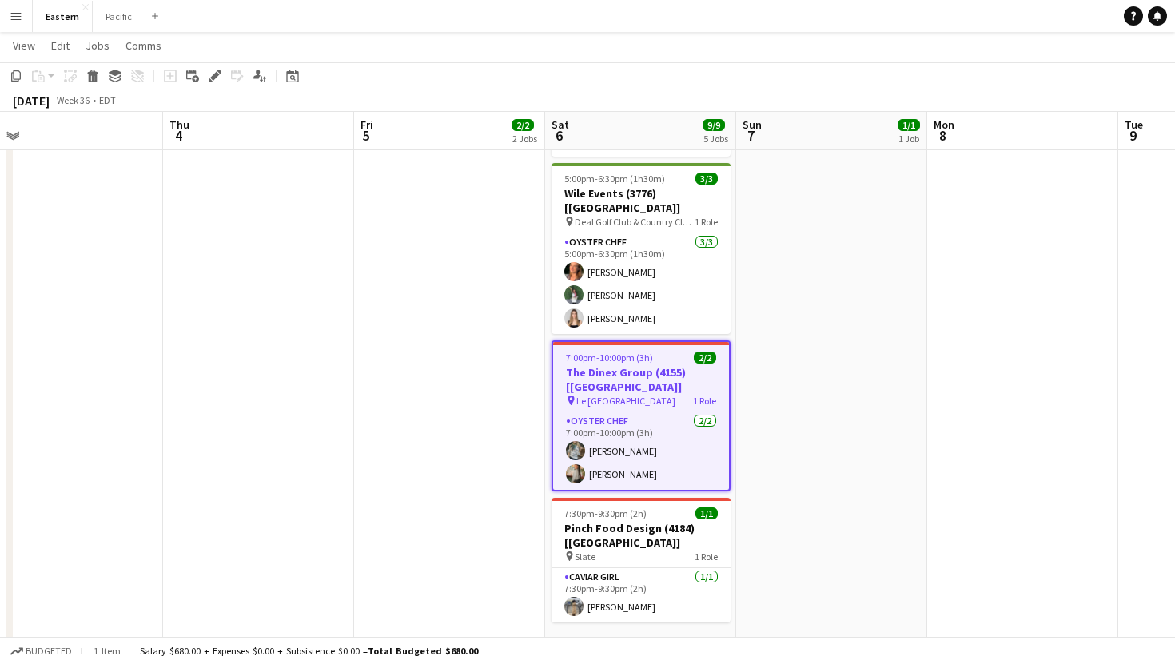
click at [703, 365] on h3 "The Dinex Group (4155) [NYC]" at bounding box center [641, 379] width 176 height 29
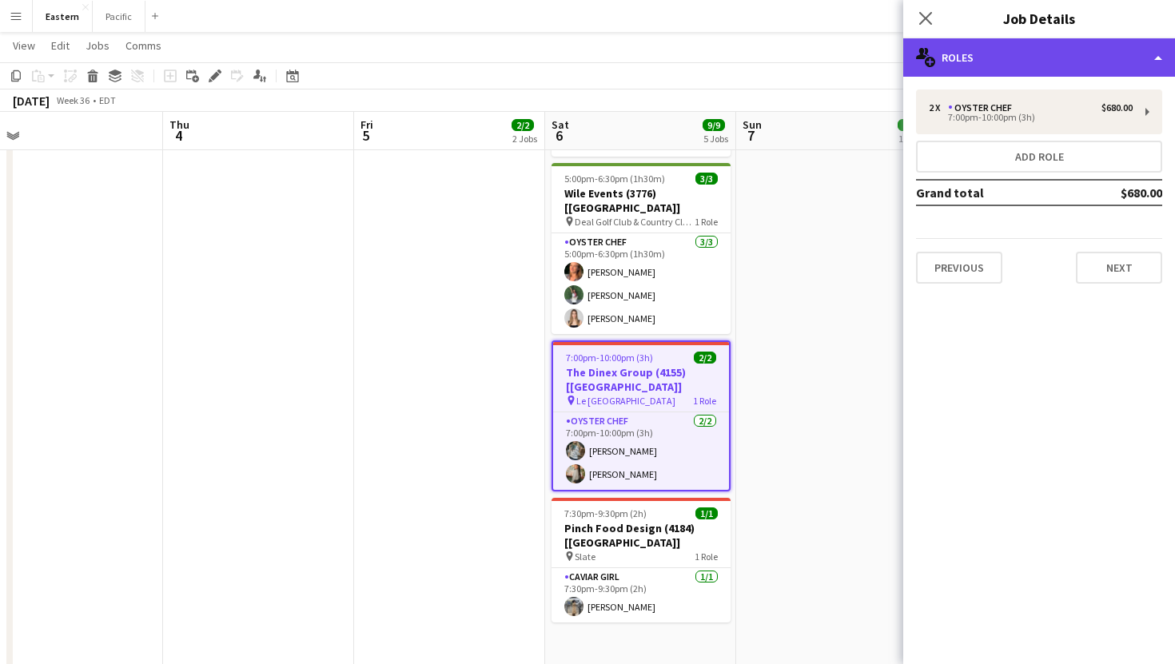
click at [1031, 58] on div "multiple-users-add Roles" at bounding box center [1039, 57] width 272 height 38
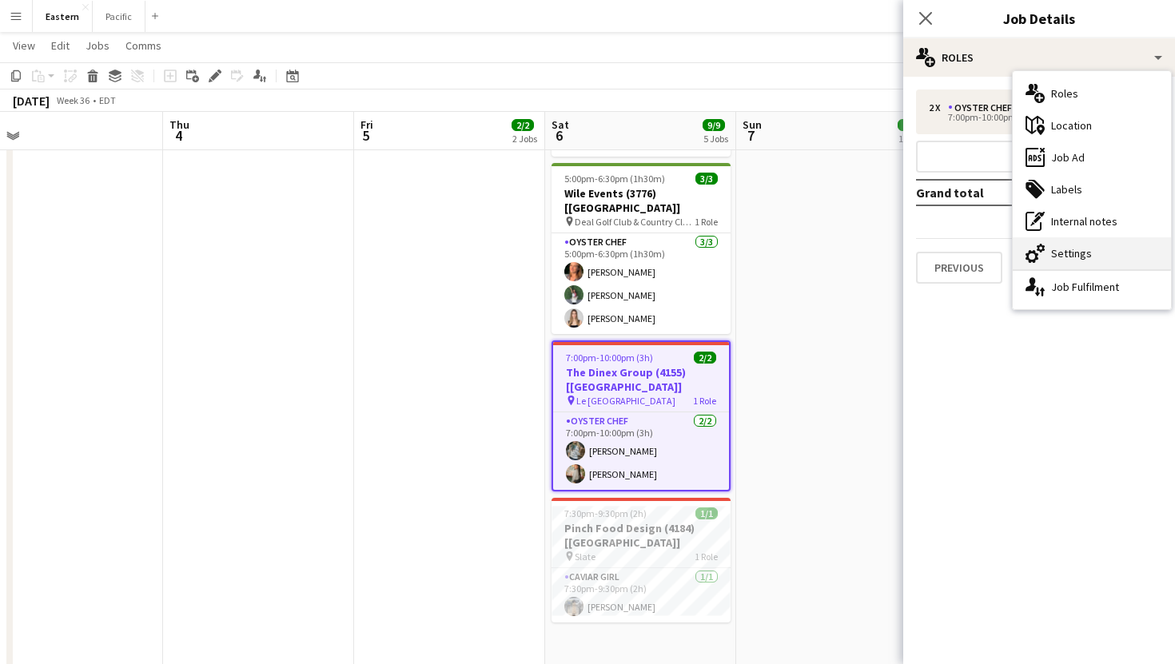
click at [1091, 257] on div "cog-double-3 Settings" at bounding box center [1092, 253] width 158 height 32
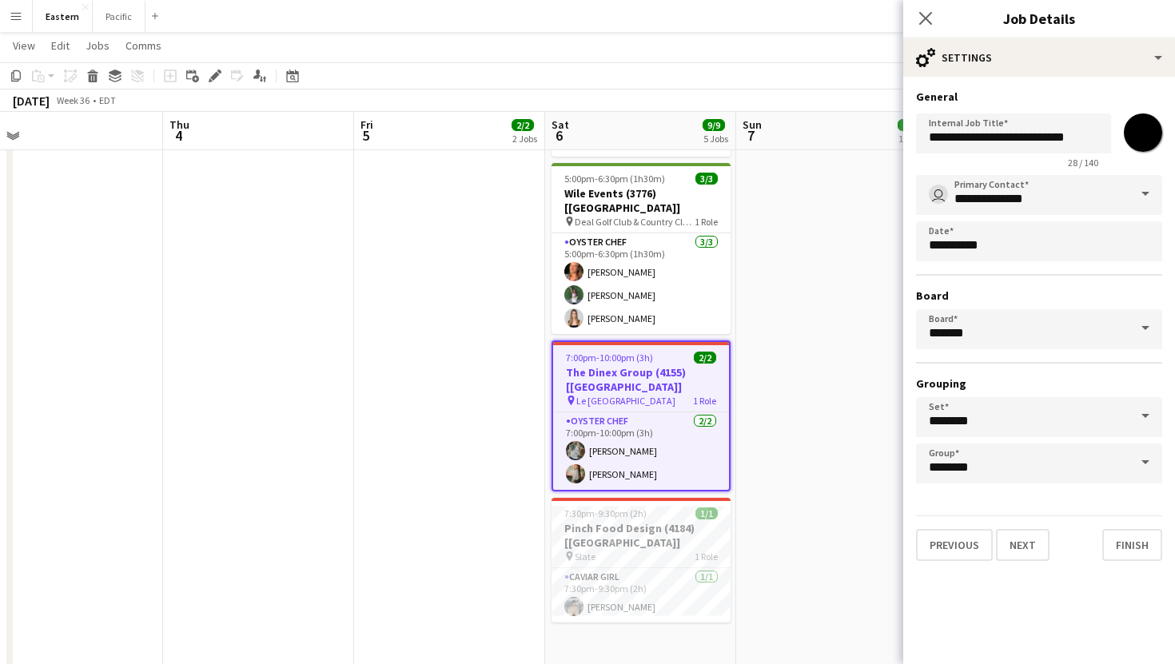
click at [1138, 127] on input "*******" at bounding box center [1143, 133] width 58 height 58
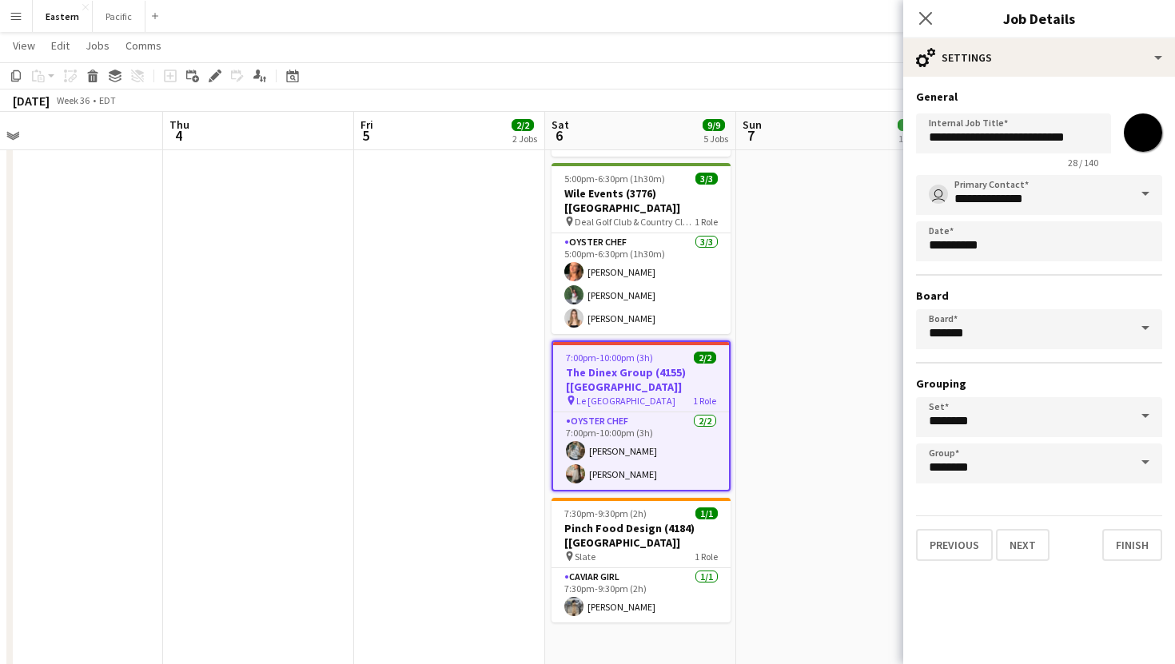
click at [1111, 81] on div "**********" at bounding box center [1039, 325] width 272 height 497
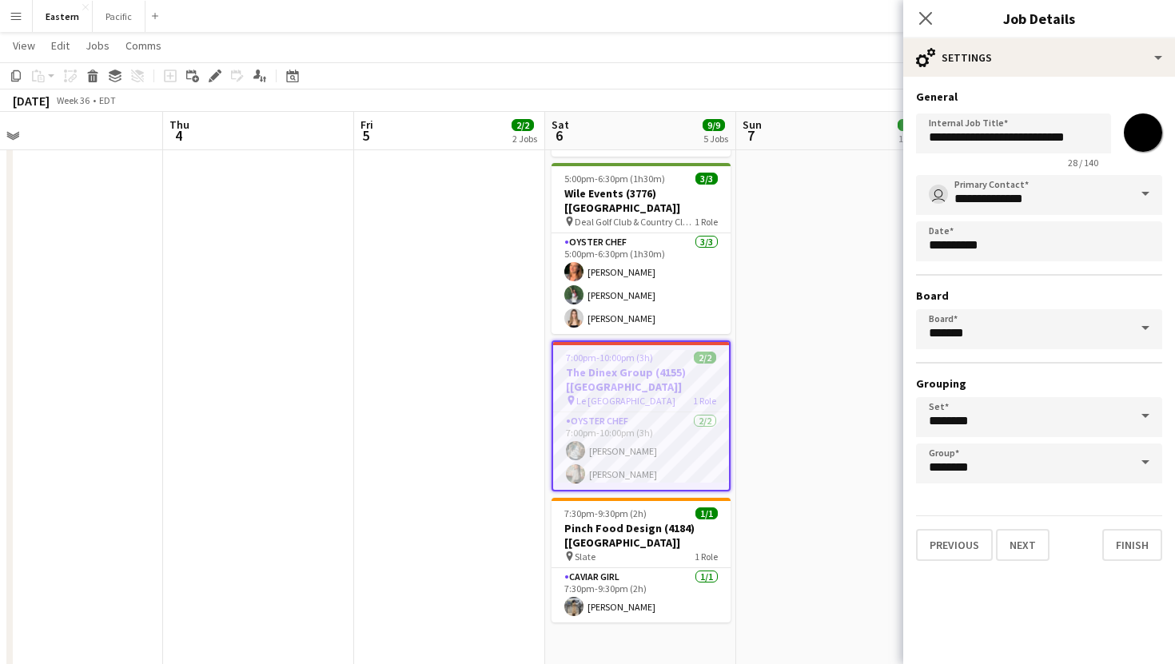
click at [1153, 127] on input "*******" at bounding box center [1143, 133] width 58 height 58
click at [1139, 82] on div "**********" at bounding box center [1039, 325] width 272 height 497
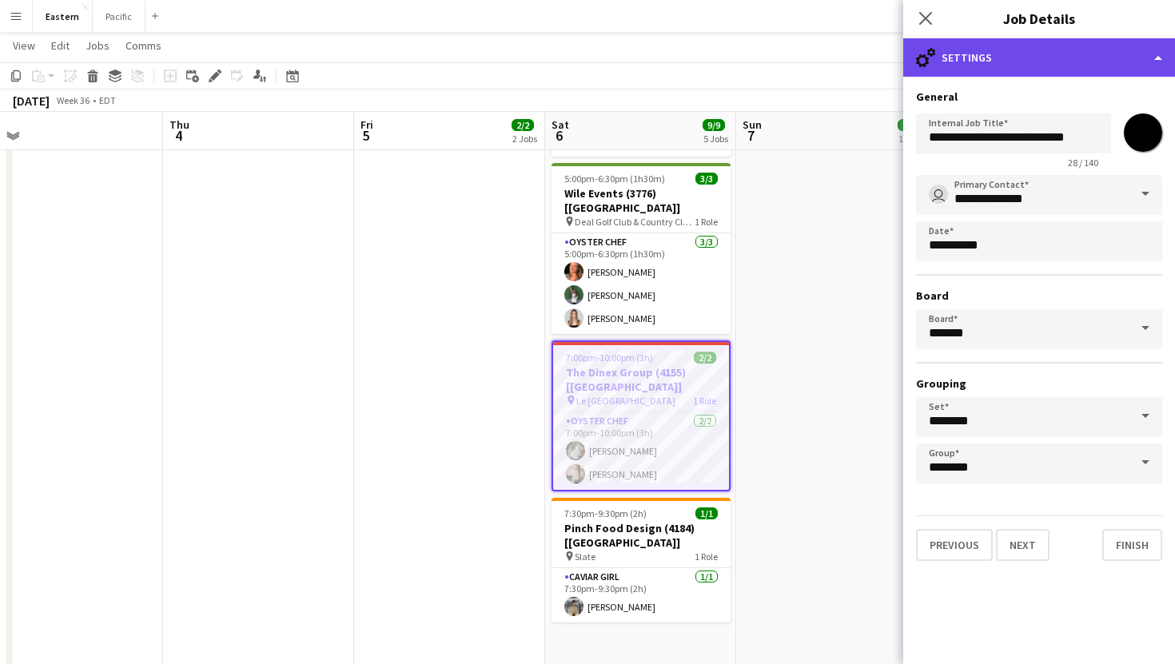
click at [1149, 58] on div "cog-double-3 Settings" at bounding box center [1039, 57] width 272 height 38
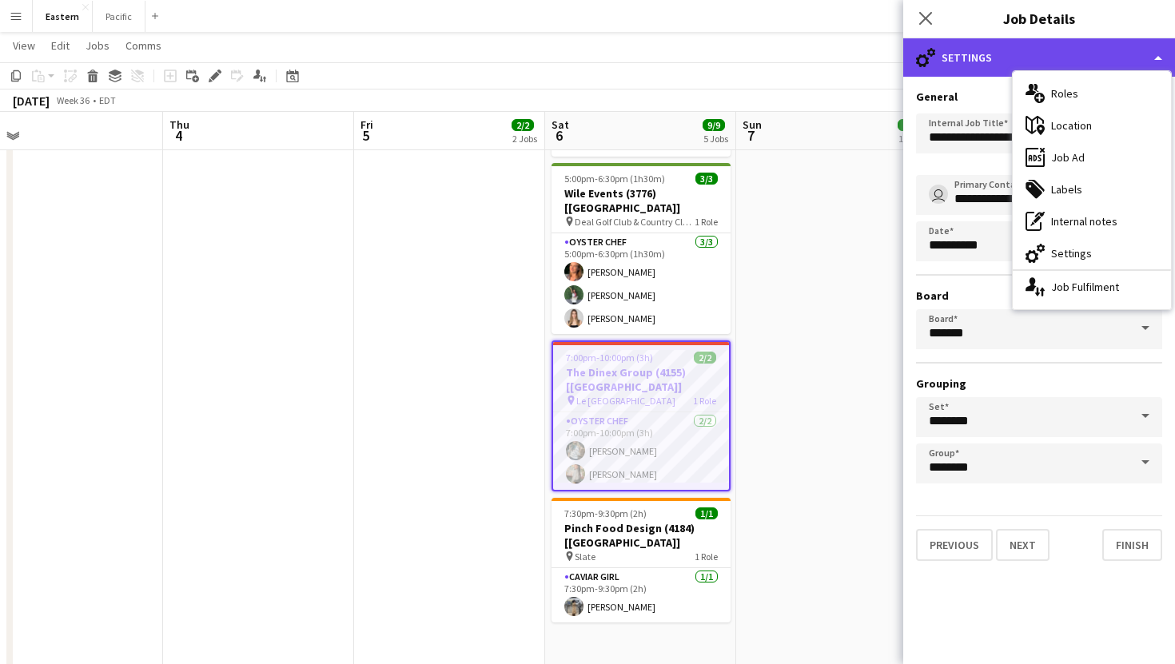
click at [1147, 50] on div "cog-double-3 Settings" at bounding box center [1039, 57] width 272 height 38
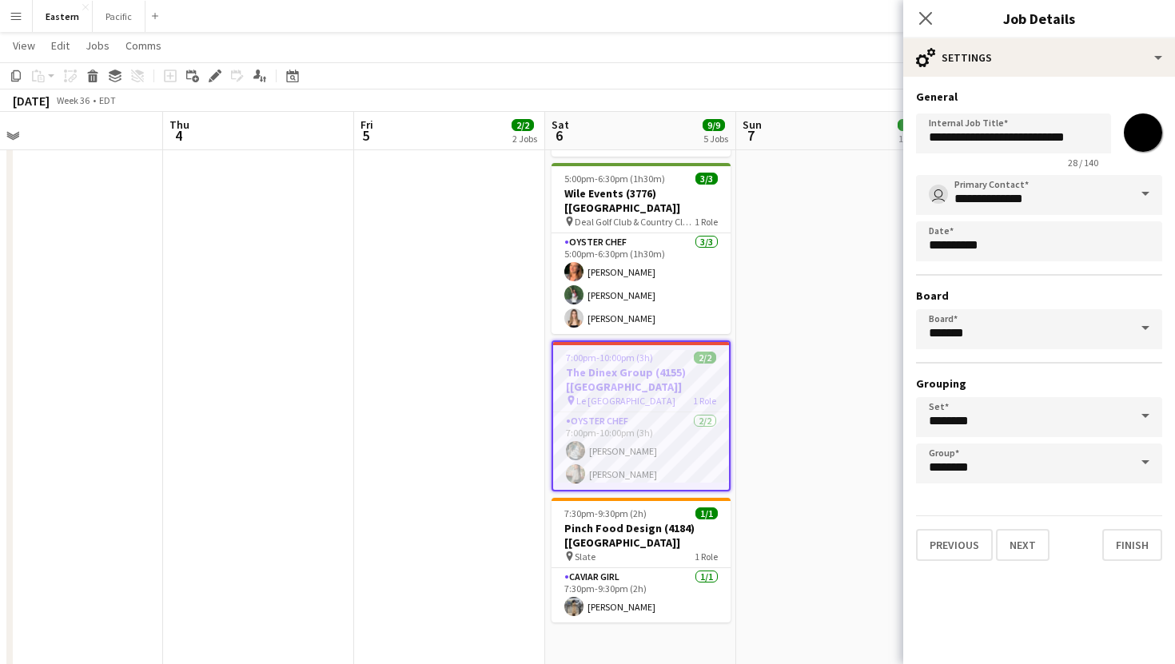
click at [1137, 143] on input "*******" at bounding box center [1143, 133] width 58 height 58
click at [1134, 93] on h3 "General" at bounding box center [1039, 97] width 246 height 14
click at [928, 20] on icon "Close pop-in" at bounding box center [925, 17] width 15 height 15
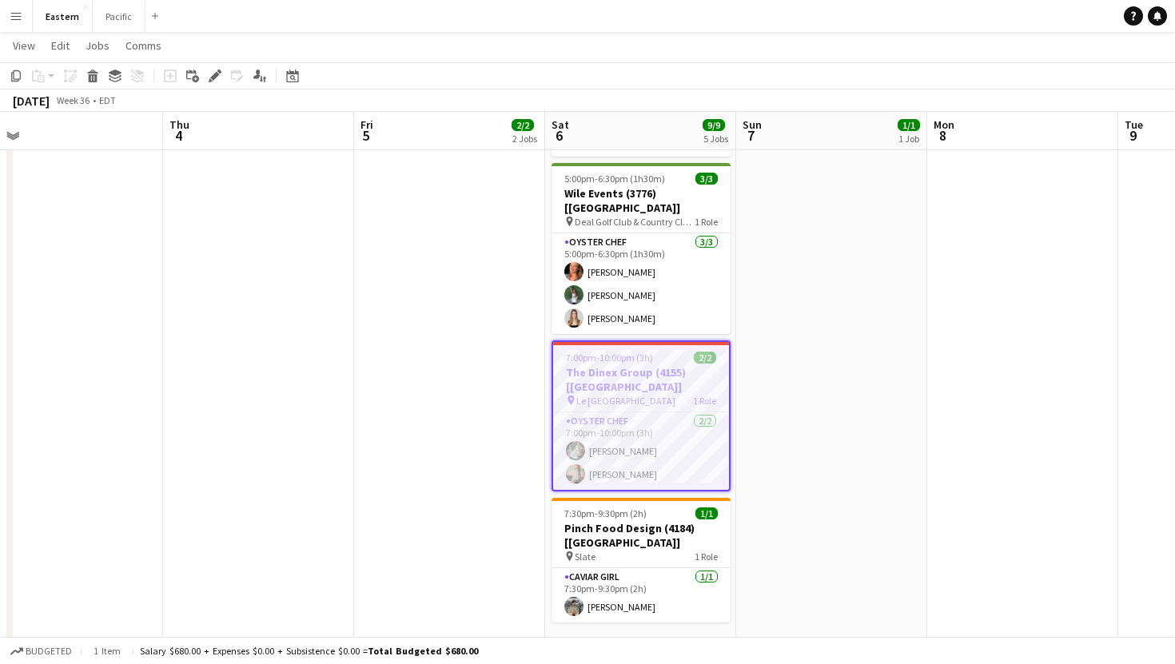
click at [679, 394] on div "pin Le Jardin sur Madison 1 Role" at bounding box center [641, 400] width 176 height 13
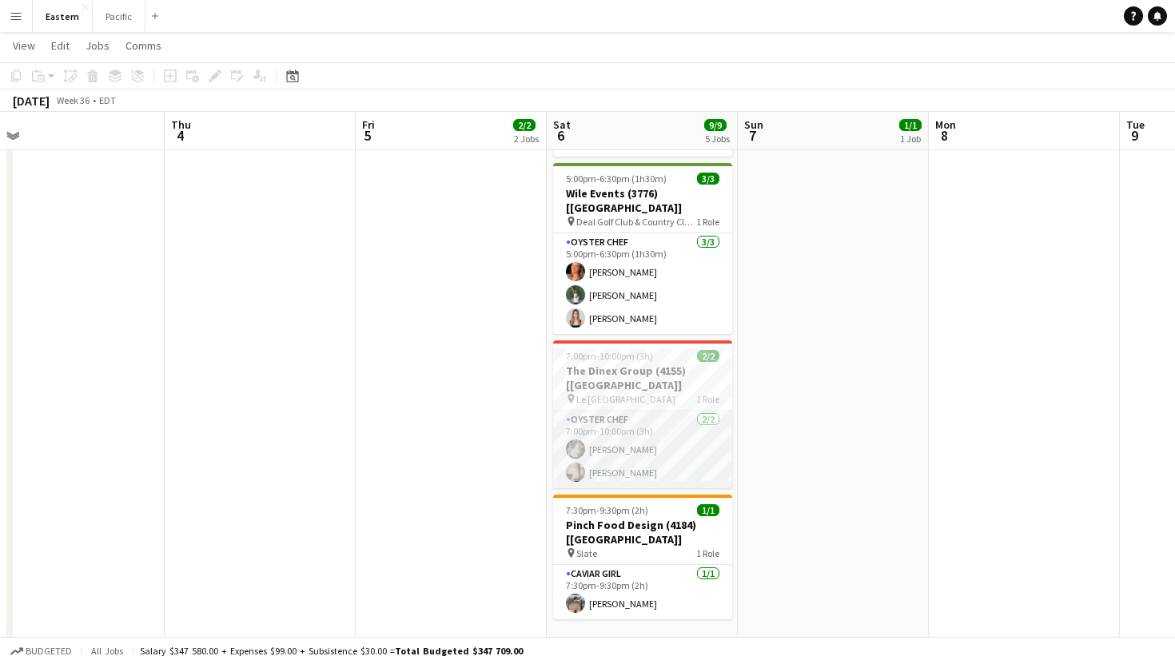
click at [721, 411] on app-card-role "Oyster Chef 2/2 7:00pm-10:00pm (3h) Brooke Anderson Raegan Pierce" at bounding box center [642, 450] width 179 height 78
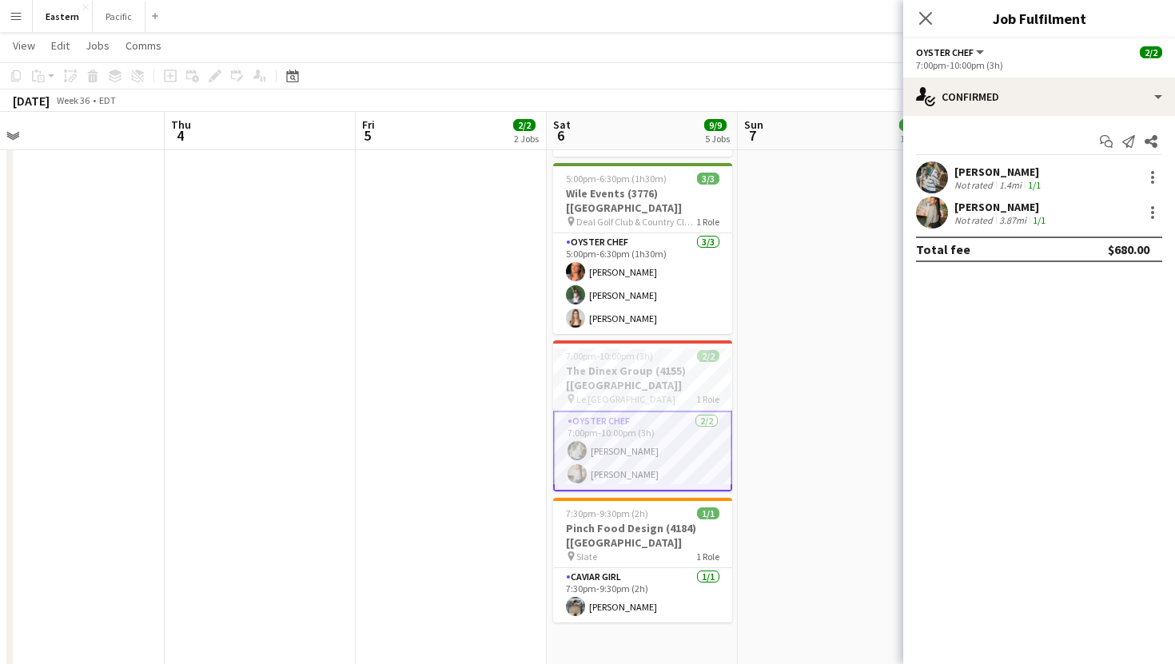
click at [925, 14] on icon "Close pop-in" at bounding box center [925, 18] width 13 height 13
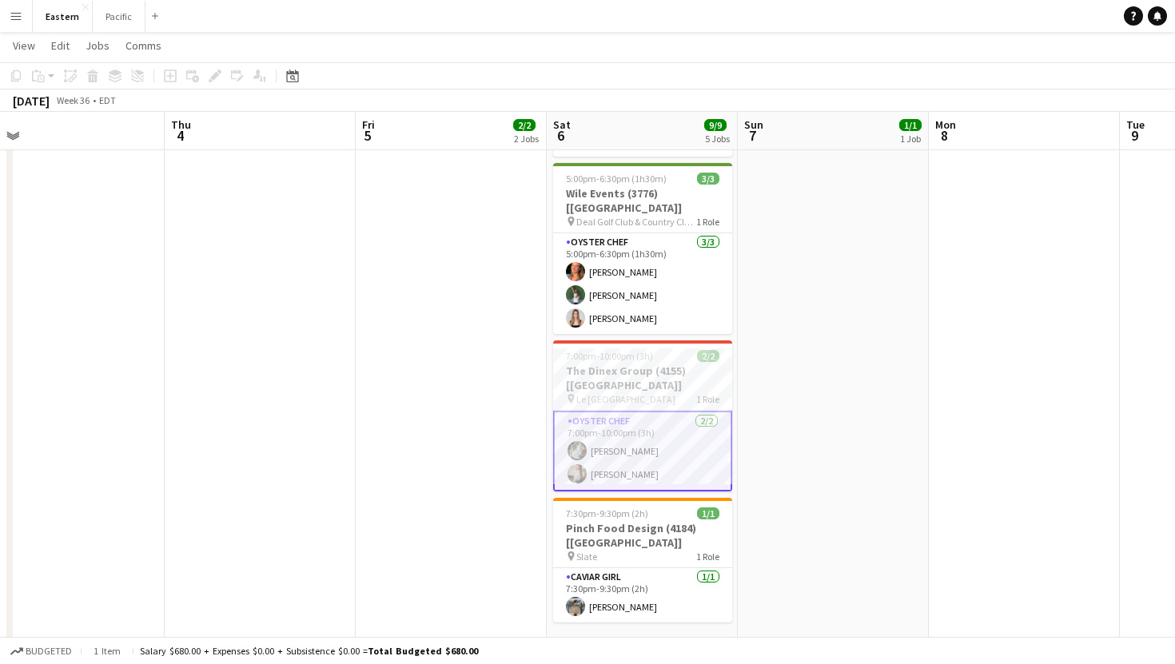
click at [671, 158] on app-date-cell "2:30pm-4:30pm (2h) 2/2 Van Wyck & Van Wyck (3784) [NYC] pin Private Residence (…" at bounding box center [642, 360] width 191 height 717
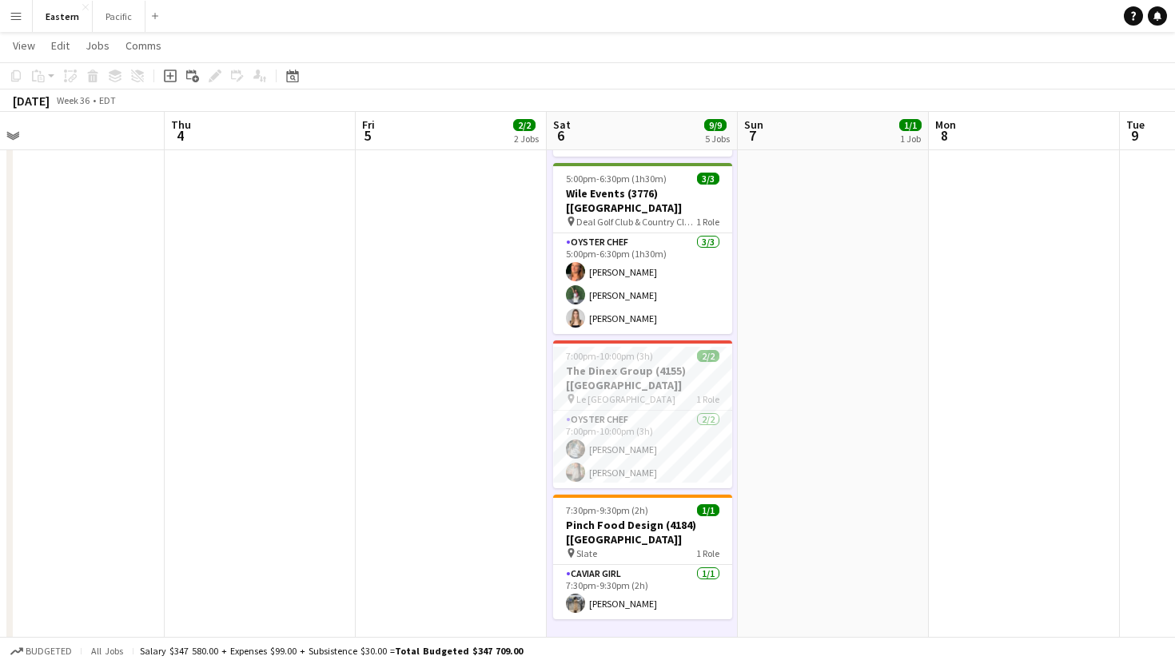
scroll to position [0, 791]
click at [687, 364] on h3 "The Dinex Group (4155) [NYC]" at bounding box center [641, 378] width 179 height 29
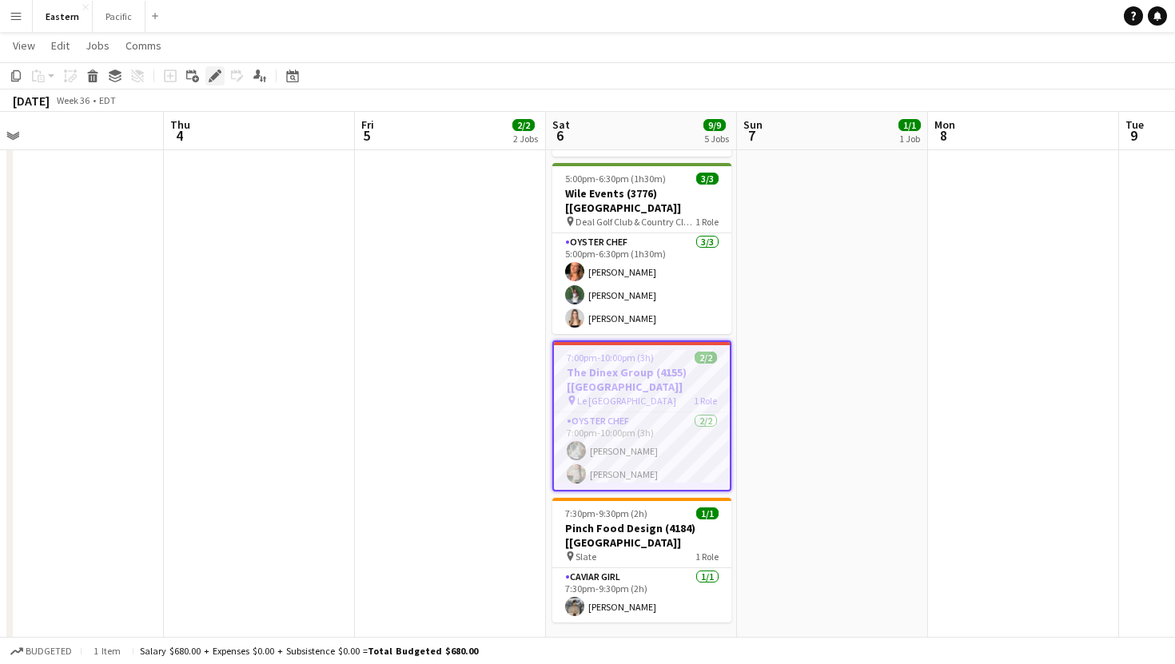
click at [213, 82] on icon "Edit" at bounding box center [215, 76] width 13 height 13
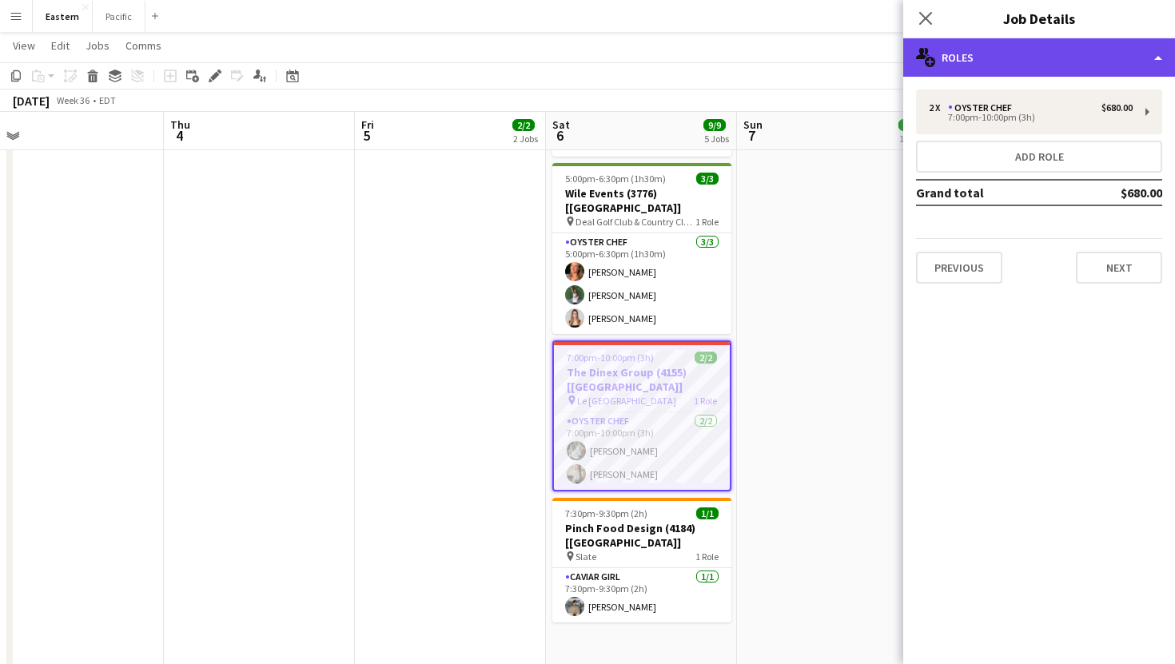
click at [1080, 59] on div "multiple-users-add Roles" at bounding box center [1039, 57] width 272 height 38
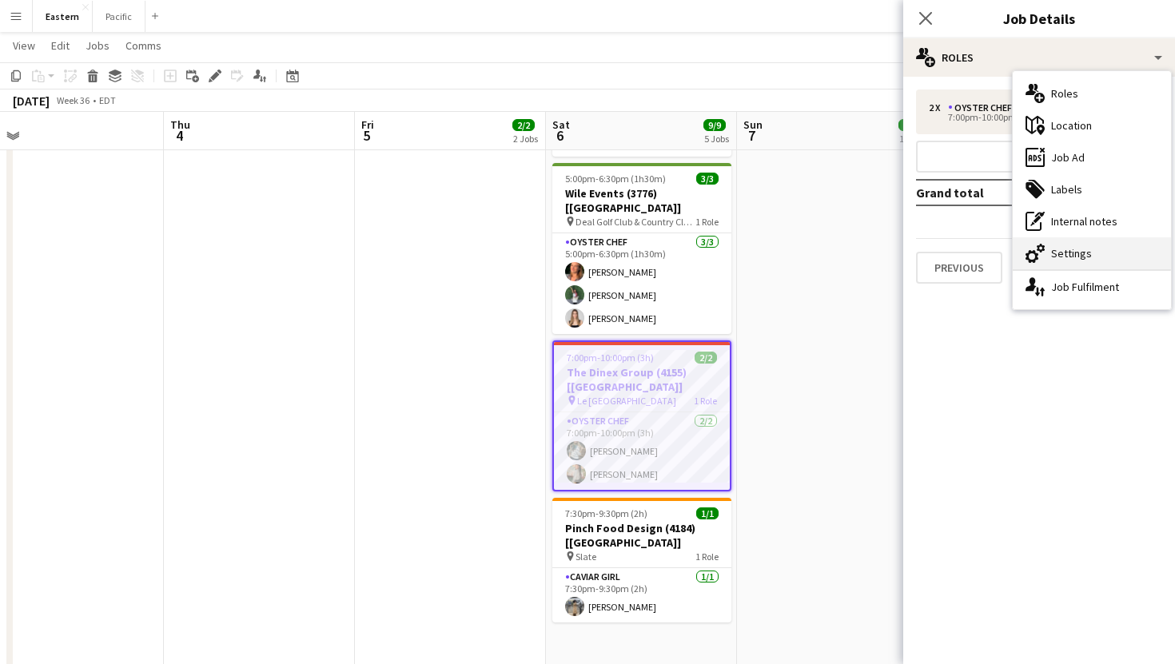
click at [1089, 258] on div "cog-double-3 Settings" at bounding box center [1092, 253] width 158 height 32
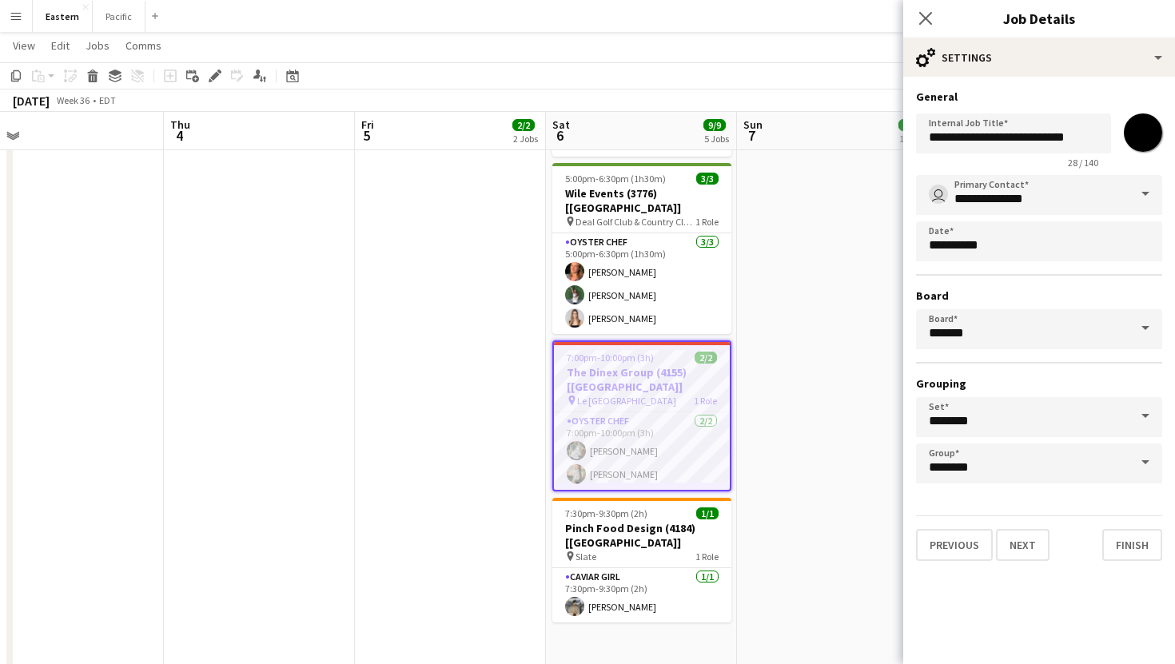
click at [1145, 129] on input "*******" at bounding box center [1143, 133] width 58 height 58
click at [1111, 96] on h3 "General" at bounding box center [1039, 97] width 246 height 14
click at [1134, 125] on input "*******" at bounding box center [1143, 133] width 58 height 58
click at [1059, 93] on h3 "General" at bounding box center [1039, 97] width 246 height 14
click at [1133, 141] on input "*******" at bounding box center [1143, 133] width 58 height 58
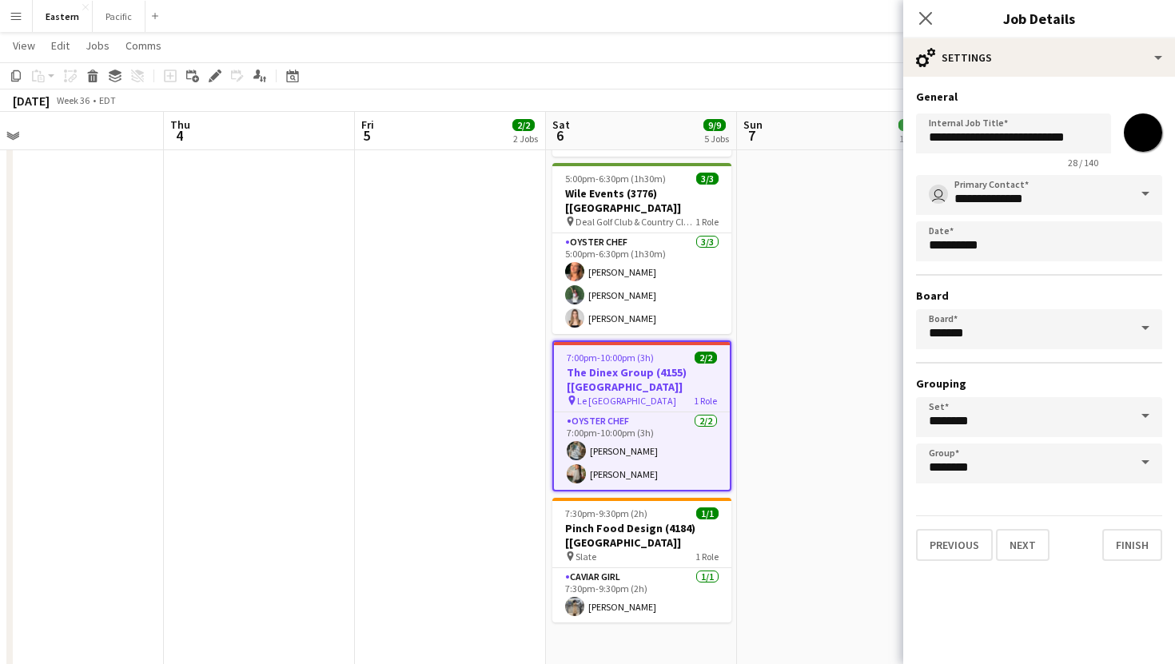
click at [1146, 137] on input "*******" at bounding box center [1143, 133] width 58 height 58
click at [1149, 137] on input "*******" at bounding box center [1143, 133] width 58 height 58
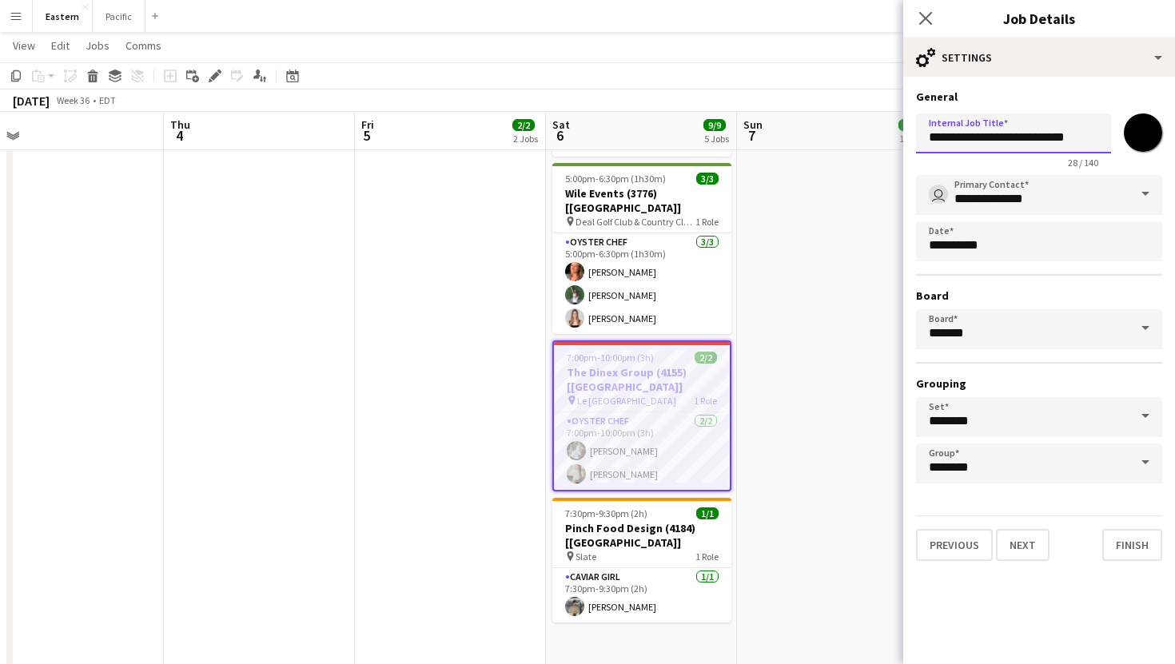
click at [1107, 121] on input "**********" at bounding box center [1013, 133] width 195 height 40
